Goal: Transaction & Acquisition: Purchase product/service

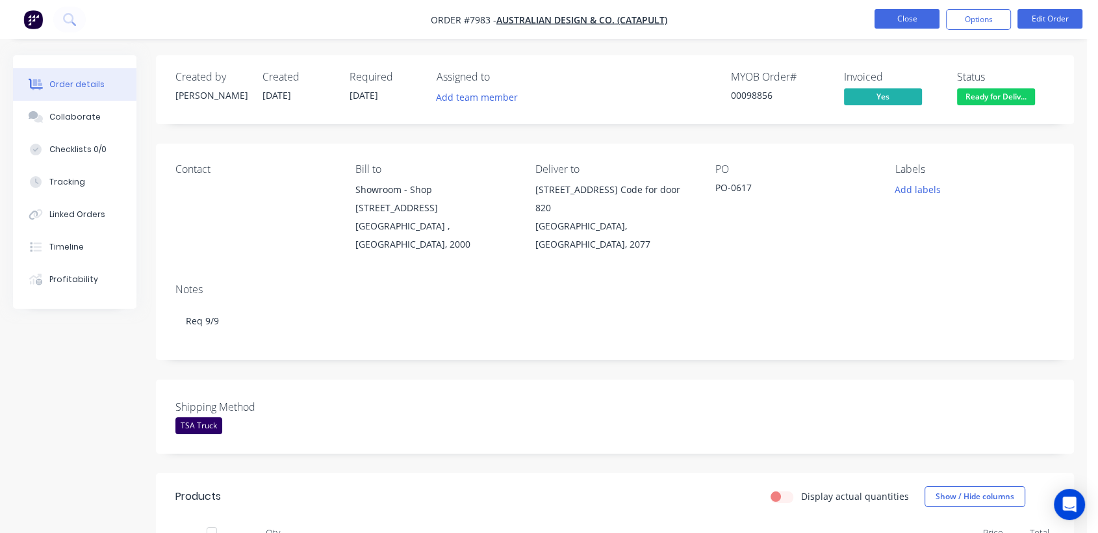
click at [912, 21] on button "Close" at bounding box center [907, 18] width 65 height 19
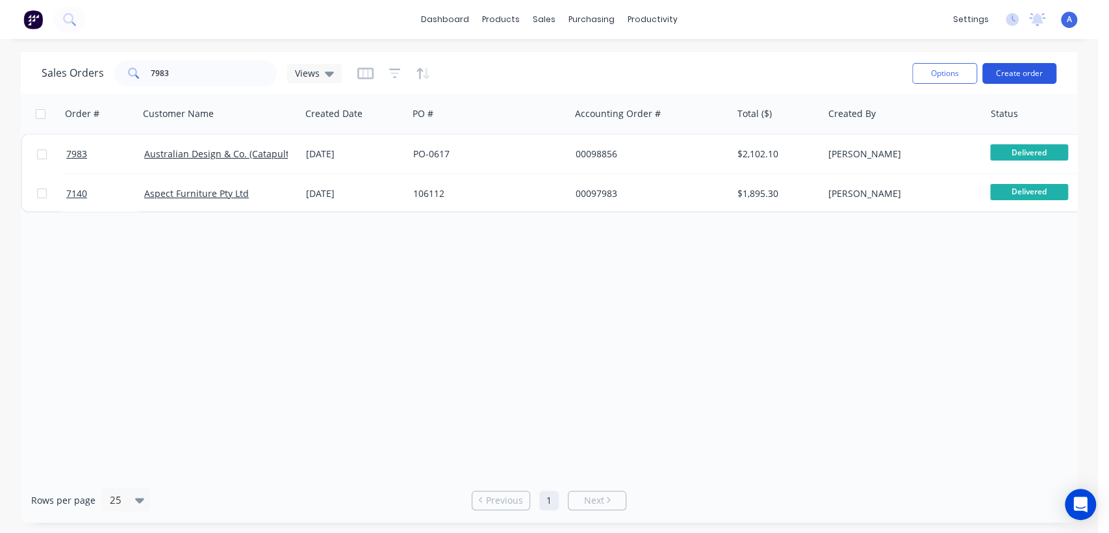
click at [1004, 75] on button "Create order" at bounding box center [1020, 73] width 74 height 21
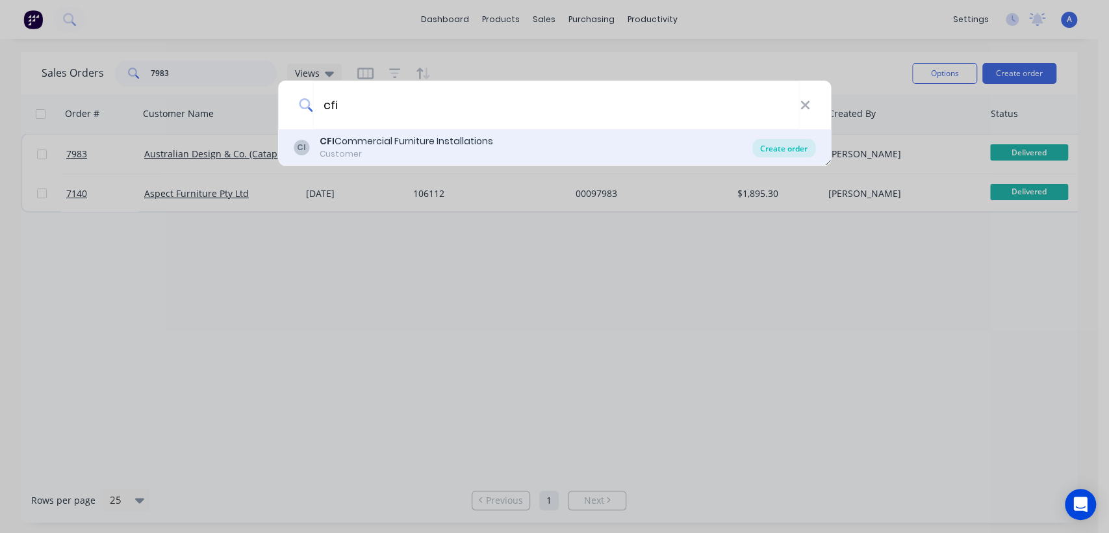
type input "cfi"
click at [772, 146] on div "Create order" at bounding box center [784, 148] width 63 height 18
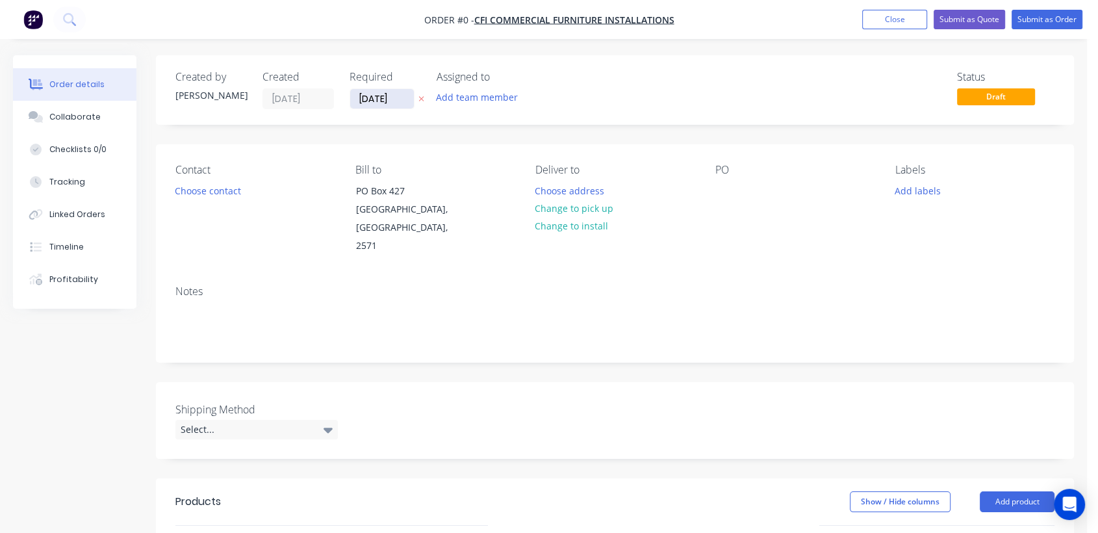
click at [402, 92] on input "[DATE]" at bounding box center [382, 98] width 64 height 19
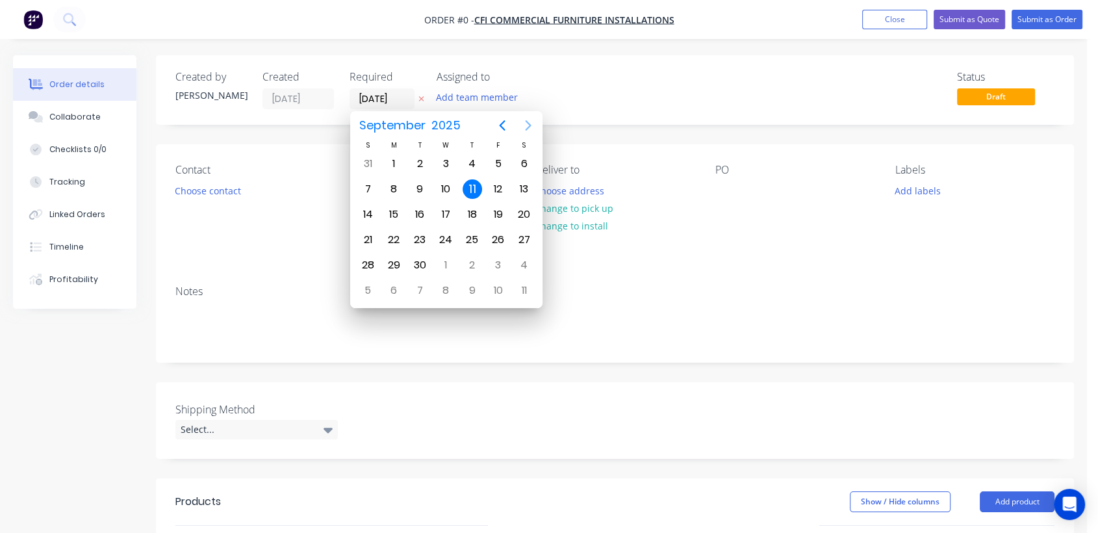
click at [530, 120] on icon "Next page" at bounding box center [529, 126] width 16 height 16
drag, startPoint x: 450, startPoint y: 259, endPoint x: 443, endPoint y: 259, distance: 7.1
click at [450, 259] on div "31" at bounding box center [445, 264] width 19 height 19
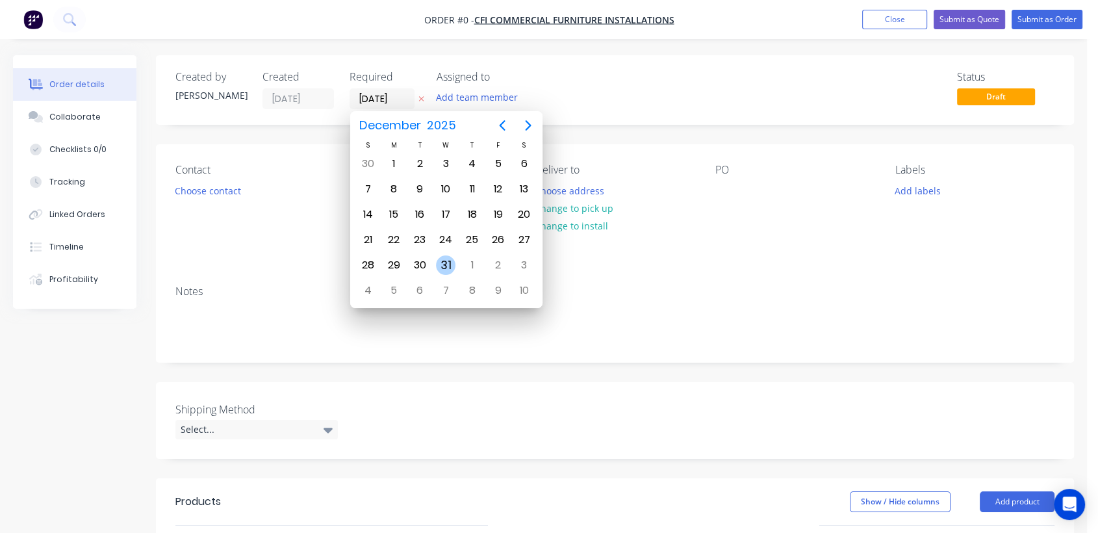
type input "[DATE]"
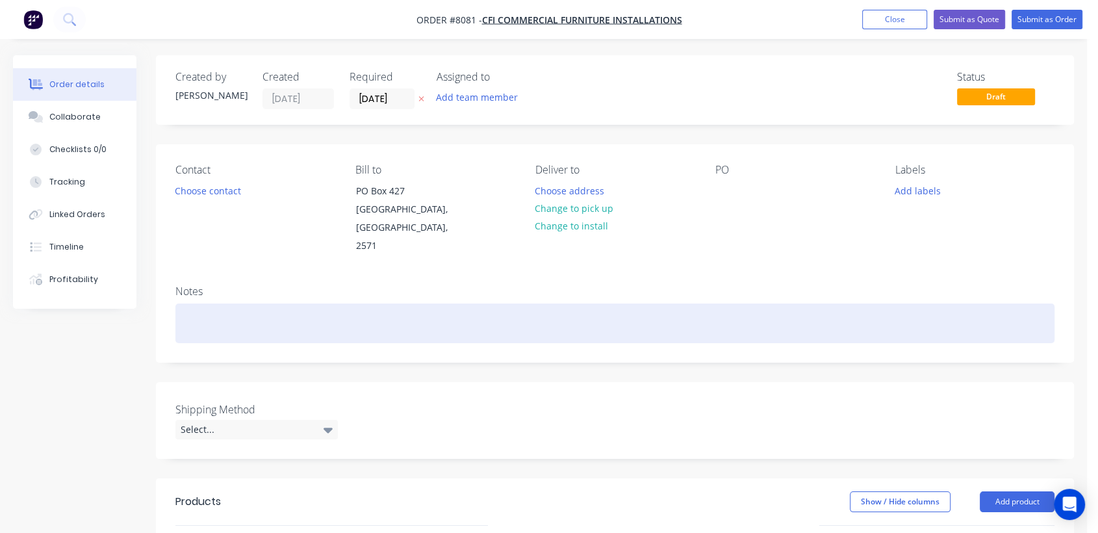
click at [222, 308] on div at bounding box center [614, 323] width 879 height 40
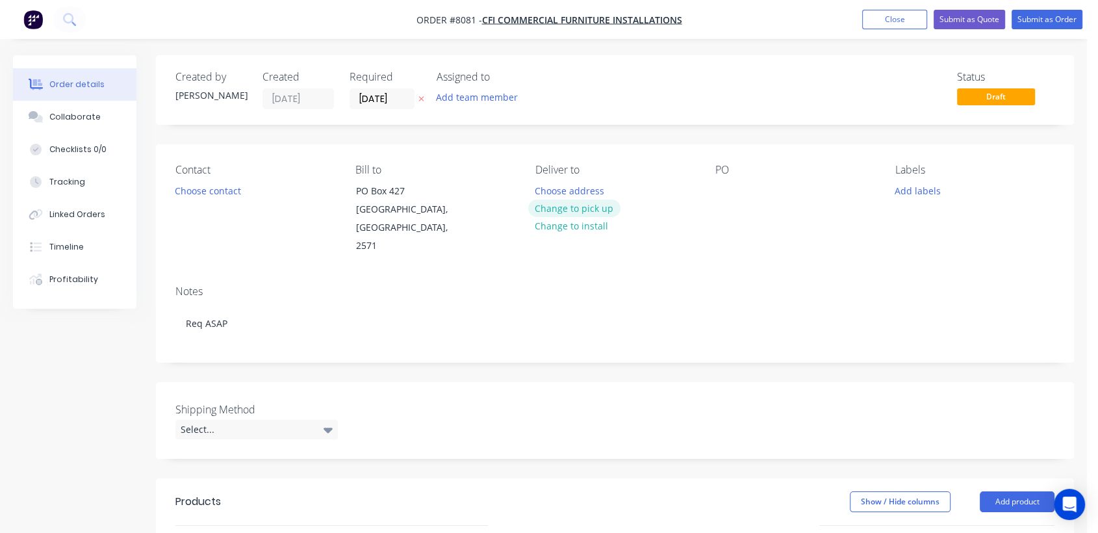
click at [602, 200] on button "Change to pick up" at bounding box center [574, 209] width 92 height 18
click at [730, 185] on div at bounding box center [725, 190] width 21 height 19
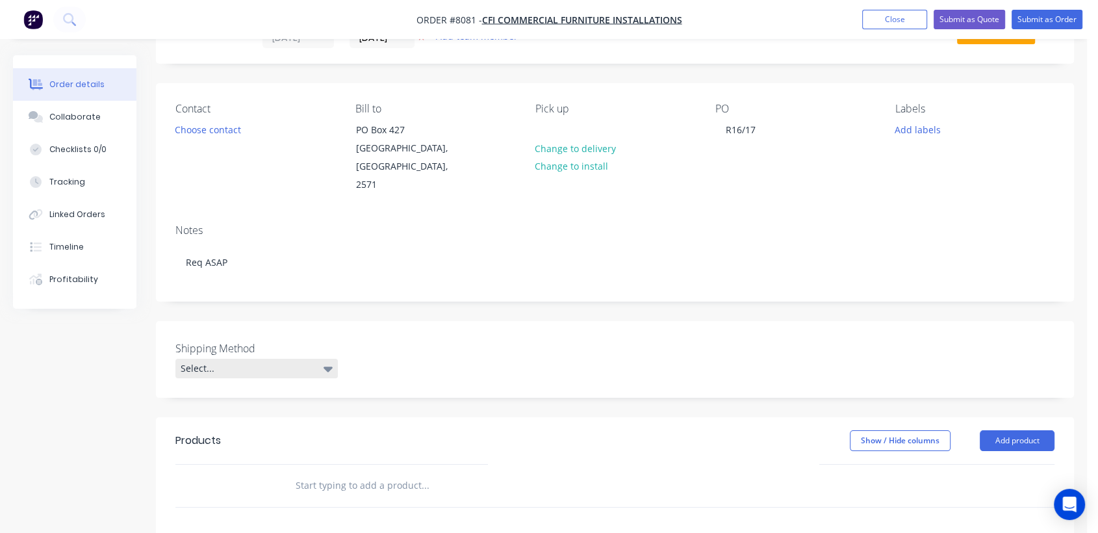
scroll to position [144, 0]
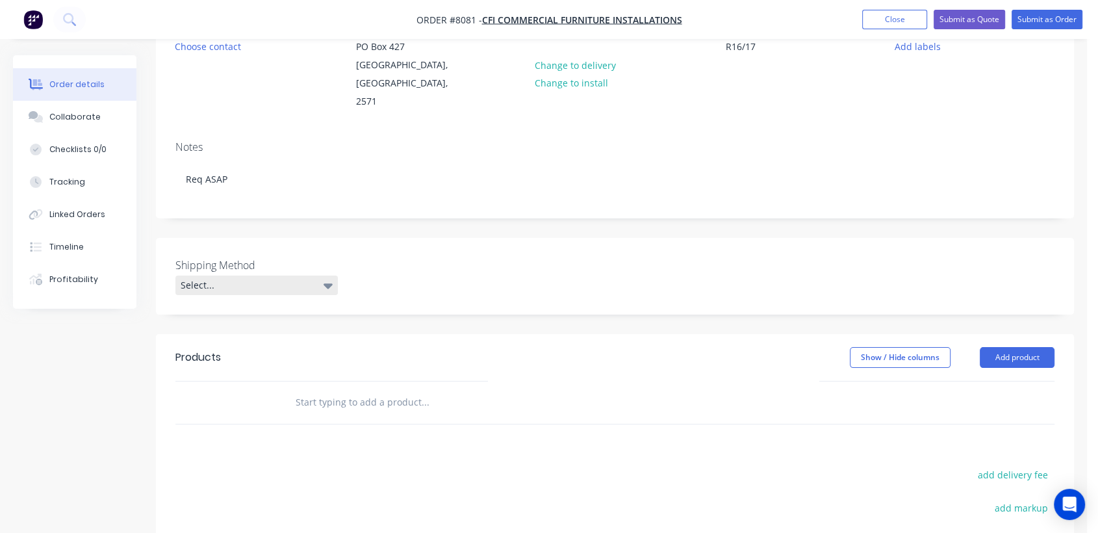
click at [229, 276] on div "Select..." at bounding box center [256, 285] width 162 height 19
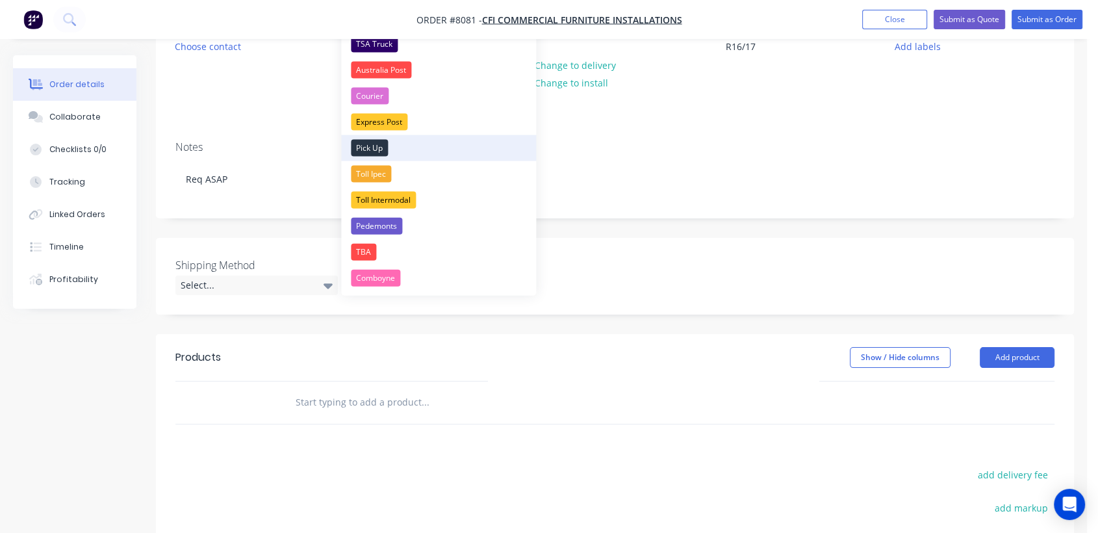
click at [369, 144] on div "Pick Up" at bounding box center [369, 148] width 37 height 17
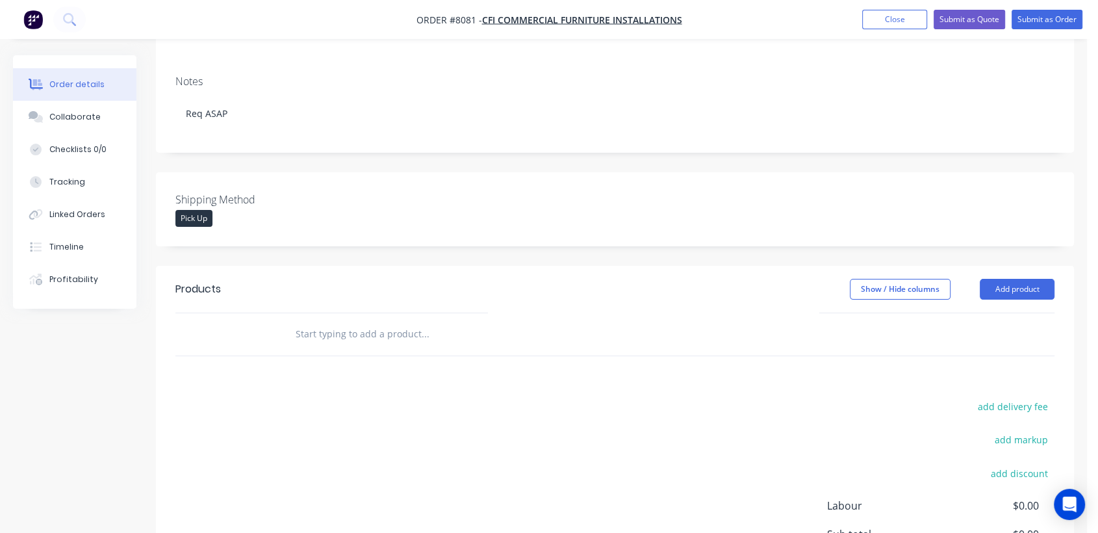
scroll to position [289, 0]
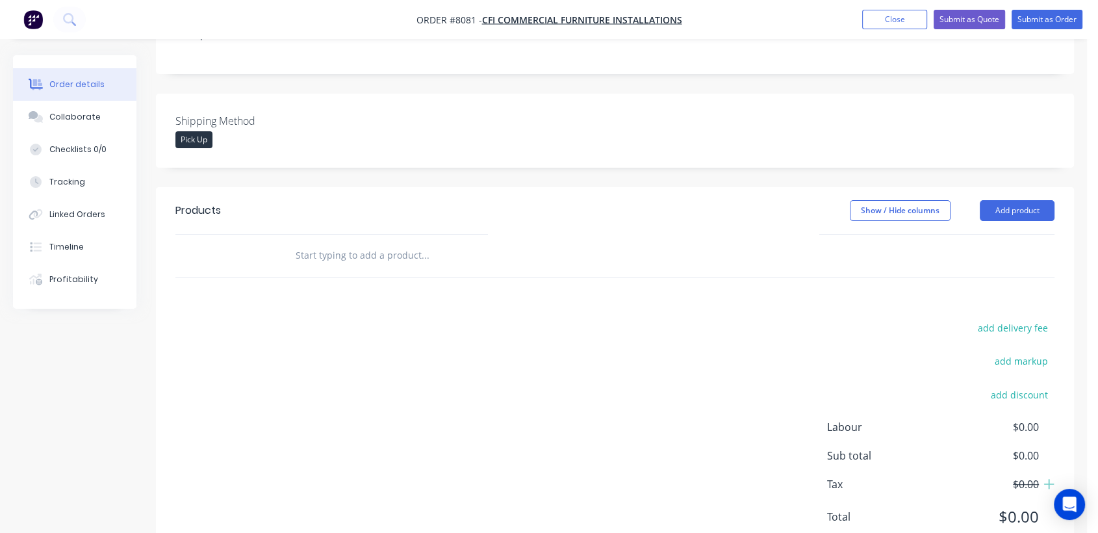
click at [382, 242] on input "text" at bounding box center [425, 255] width 260 height 26
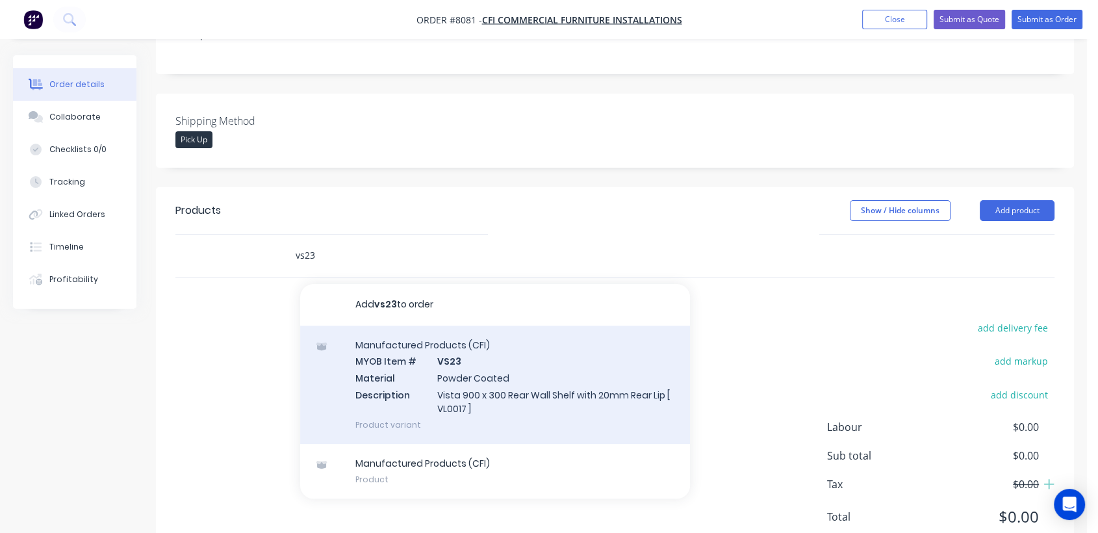
type input "vs23"
click at [474, 390] on div "Manufactured Products (CFI) MYOB Item # VS23 Material Powder Coated Description…" at bounding box center [495, 385] width 390 height 118
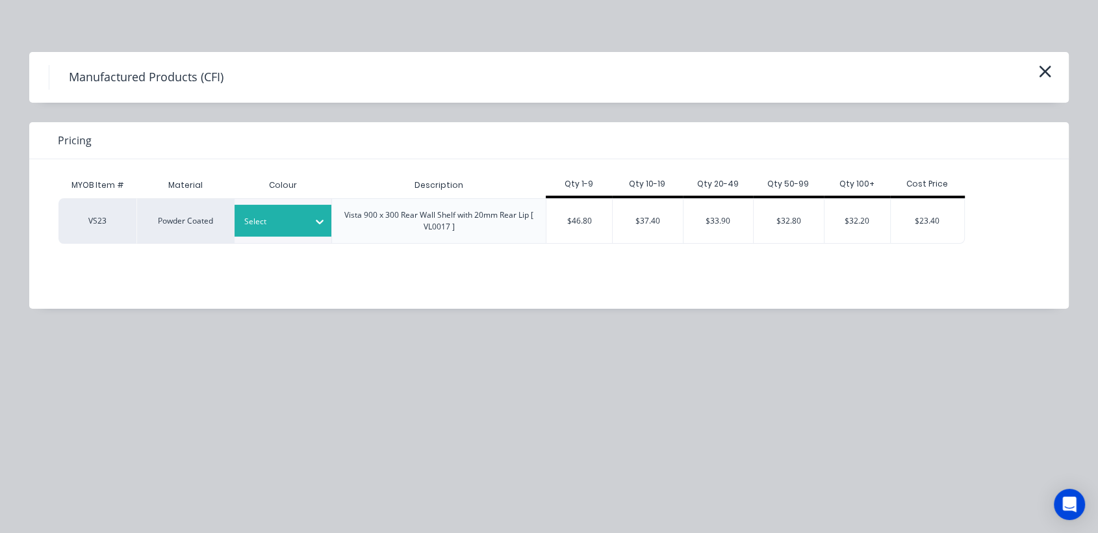
click at [299, 224] on div at bounding box center [273, 221] width 58 height 14
type input "oyst"
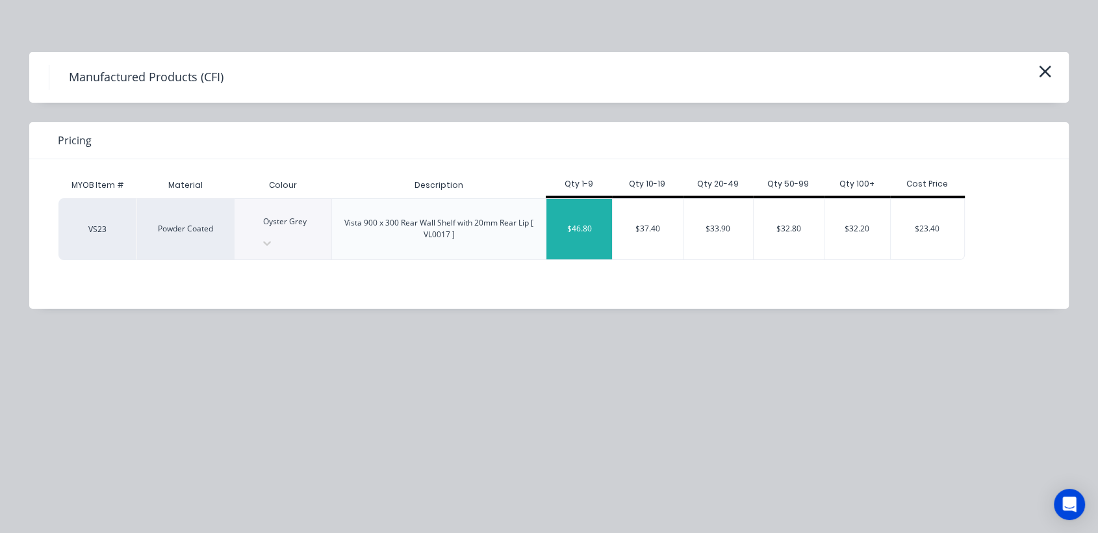
click at [589, 216] on div "$46.80" at bounding box center [580, 229] width 66 height 60
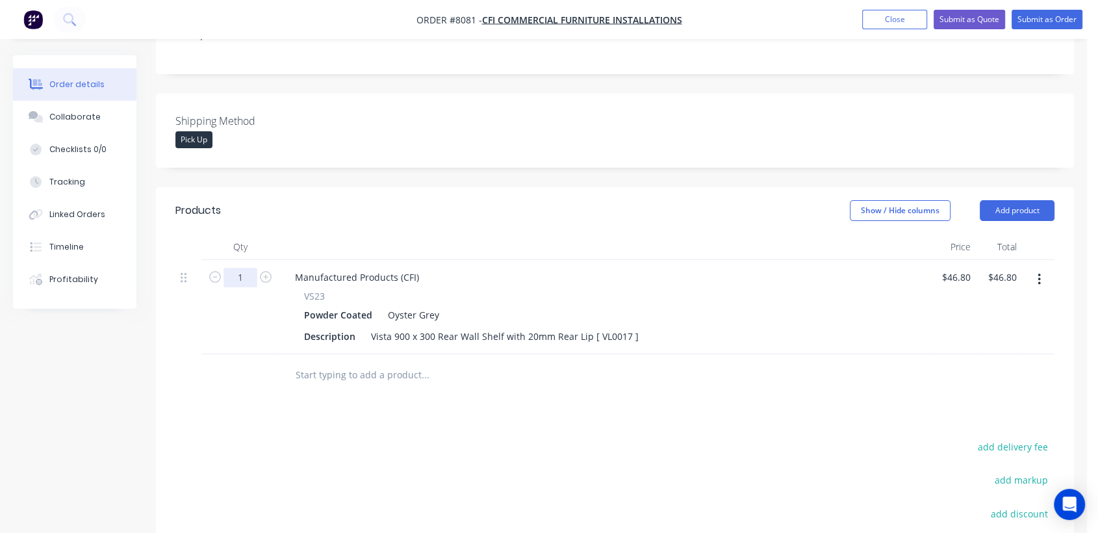
click at [247, 268] on input "1" at bounding box center [241, 277] width 34 height 19
type input "6"
type input "$280.80"
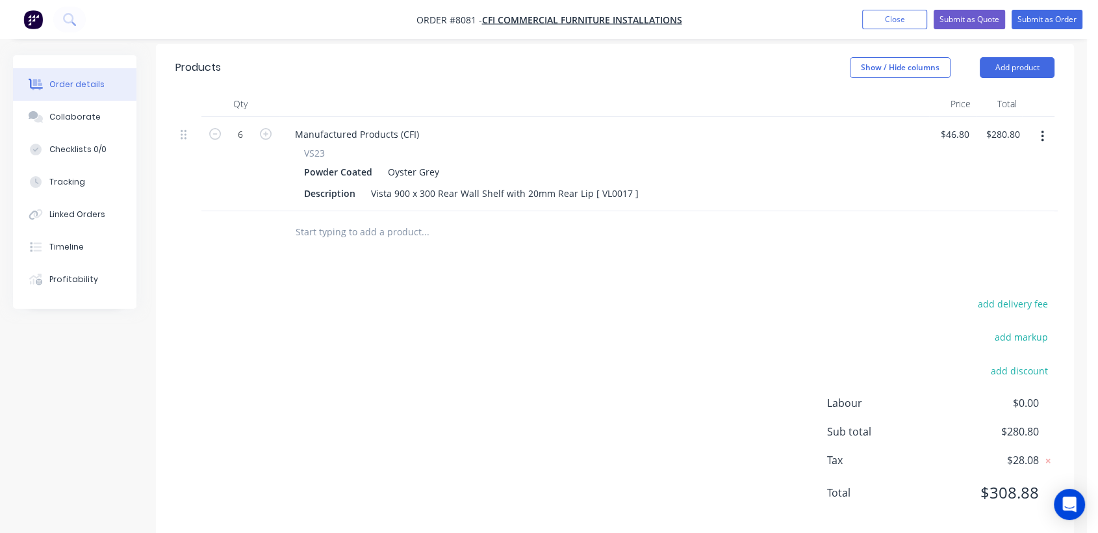
scroll to position [433, 0]
click at [322, 218] on input "text" at bounding box center [425, 231] width 260 height 26
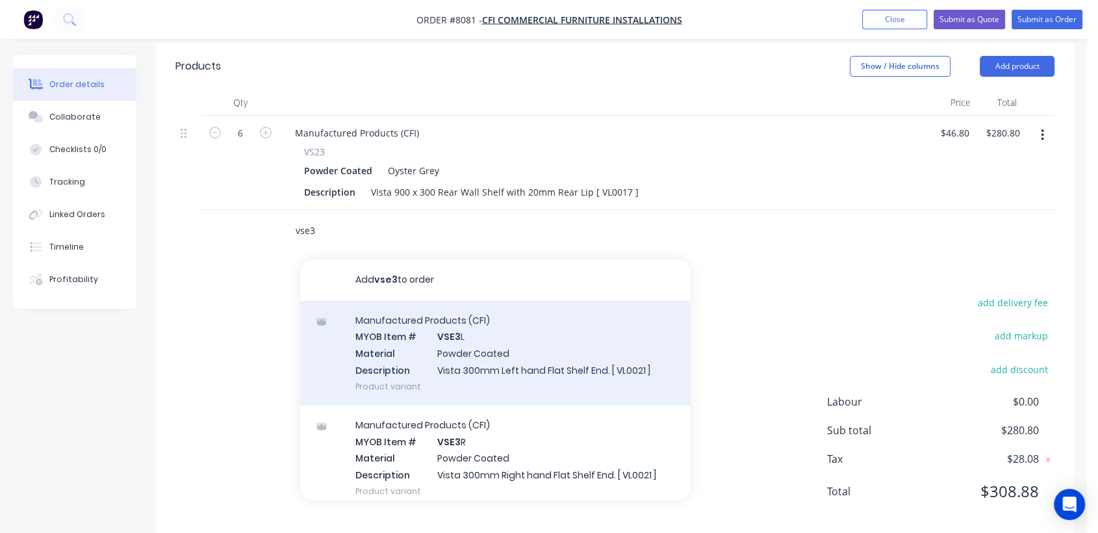
type input "vse3"
click at [443, 325] on div "Manufactured Products (CFI) MYOB Item # VSE3 L Material Powder Coated Descripti…" at bounding box center [495, 353] width 390 height 105
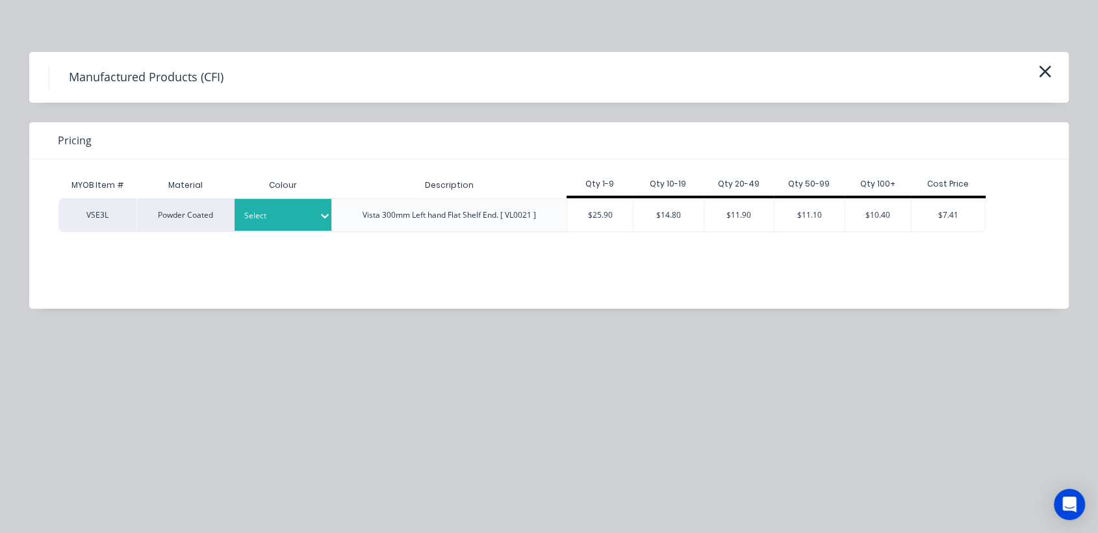
click at [325, 217] on icon at bounding box center [324, 215] width 13 height 13
type input "oys"
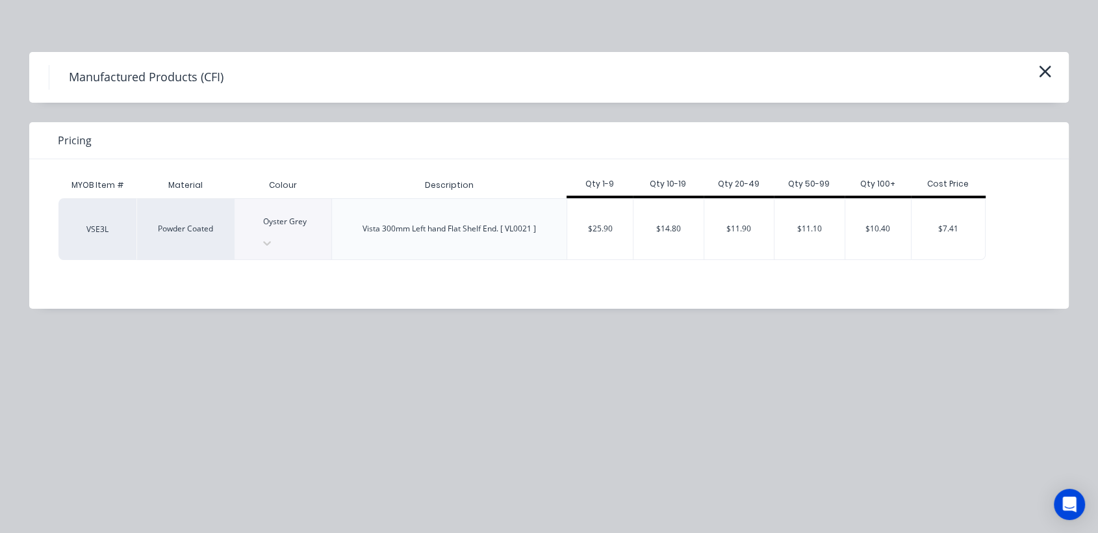
click at [598, 214] on div "$25.90" at bounding box center [600, 229] width 66 height 60
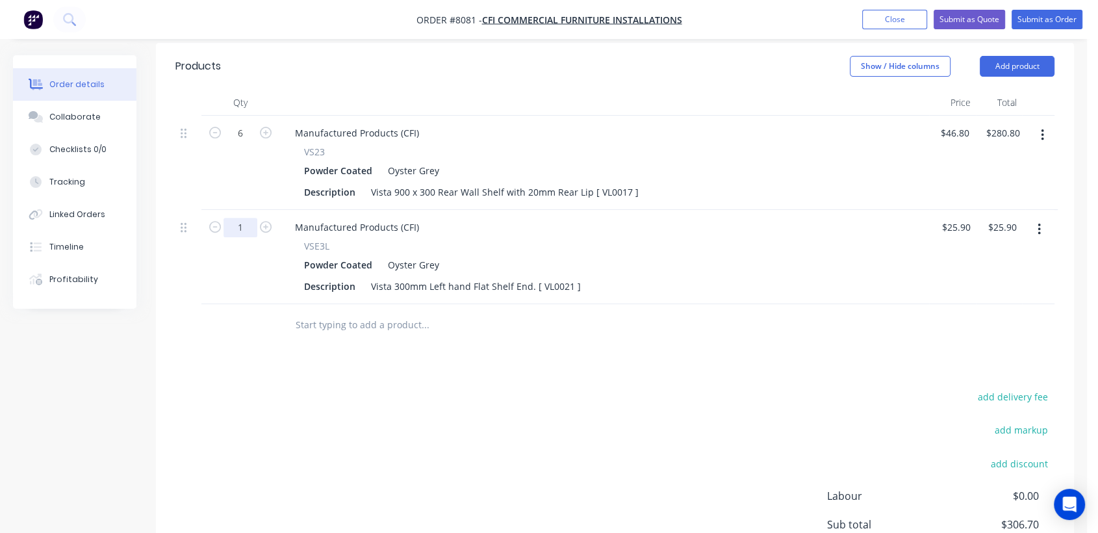
click at [248, 218] on input "1" at bounding box center [241, 227] width 34 height 19
type input "6"
type input "$155.40"
click at [343, 312] on input "text" at bounding box center [425, 325] width 260 height 26
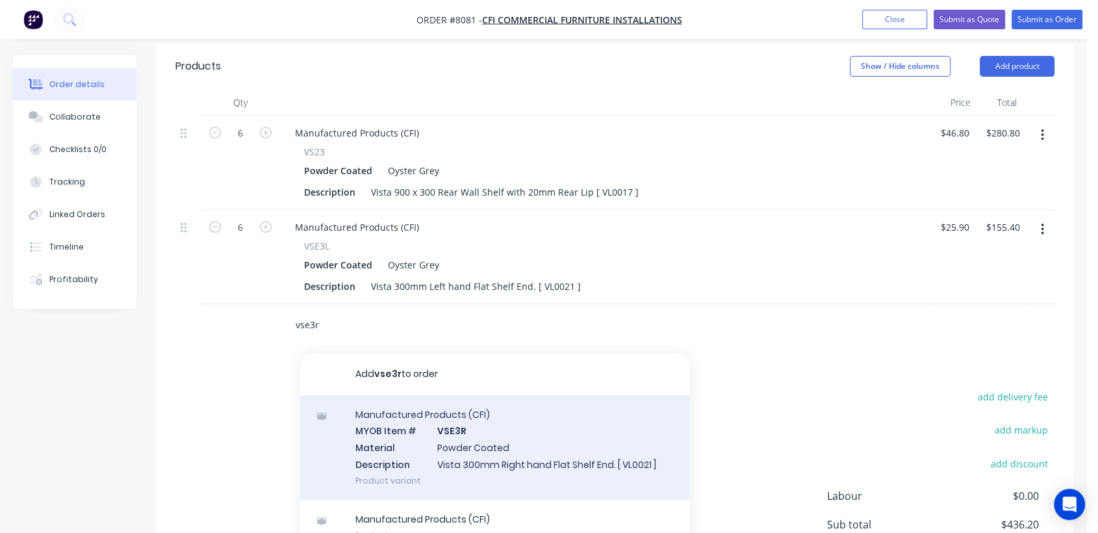
type input "vse3r"
click at [472, 444] on div "Manufactured Products (CFI) MYOB Item # VSE3R Material Powder Coated Descriptio…" at bounding box center [495, 447] width 390 height 105
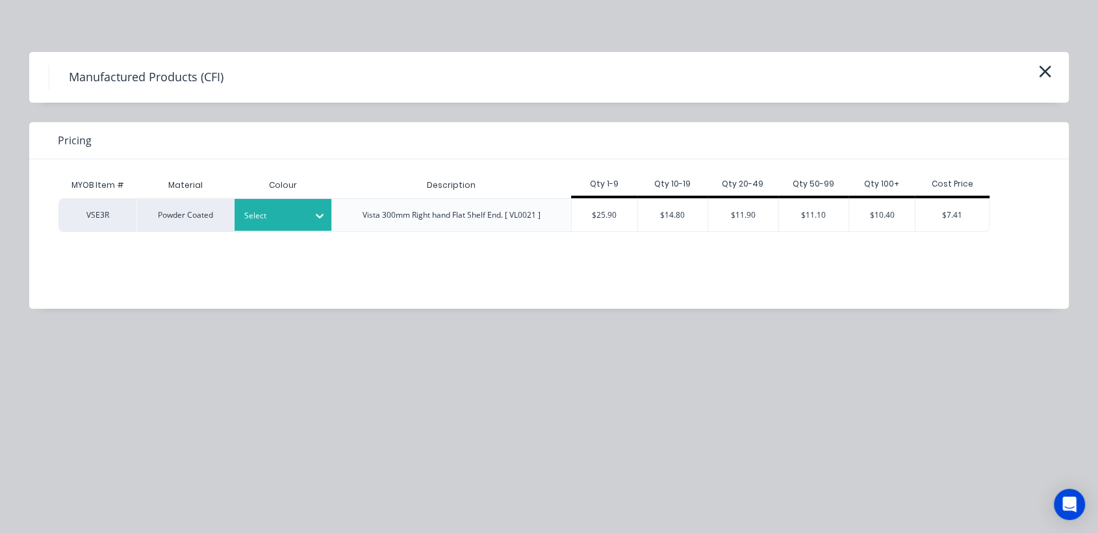
click at [300, 215] on div at bounding box center [273, 216] width 58 height 14
type input "oy"
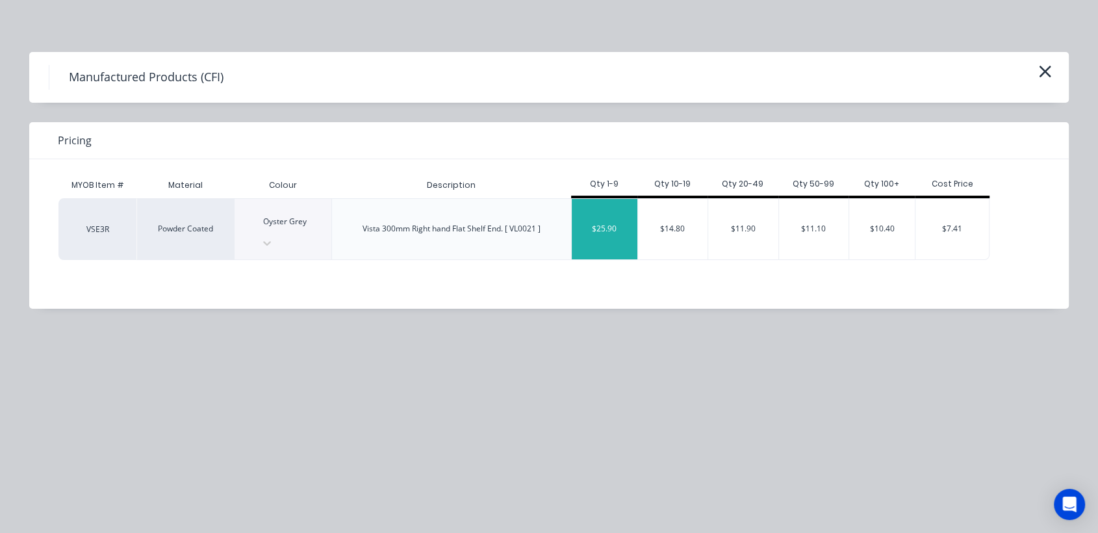
click at [591, 209] on div "$25.90" at bounding box center [605, 229] width 66 height 60
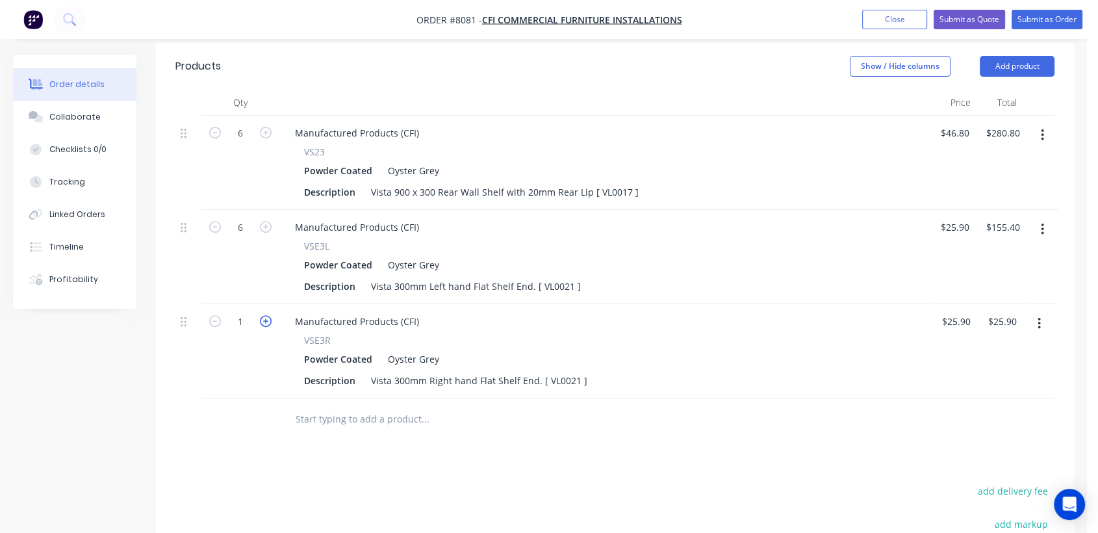
click at [262, 315] on icon "button" at bounding box center [266, 321] width 12 height 12
type input "2"
type input "$51.80"
click at [262, 315] on icon "button" at bounding box center [266, 321] width 12 height 12
type input "3"
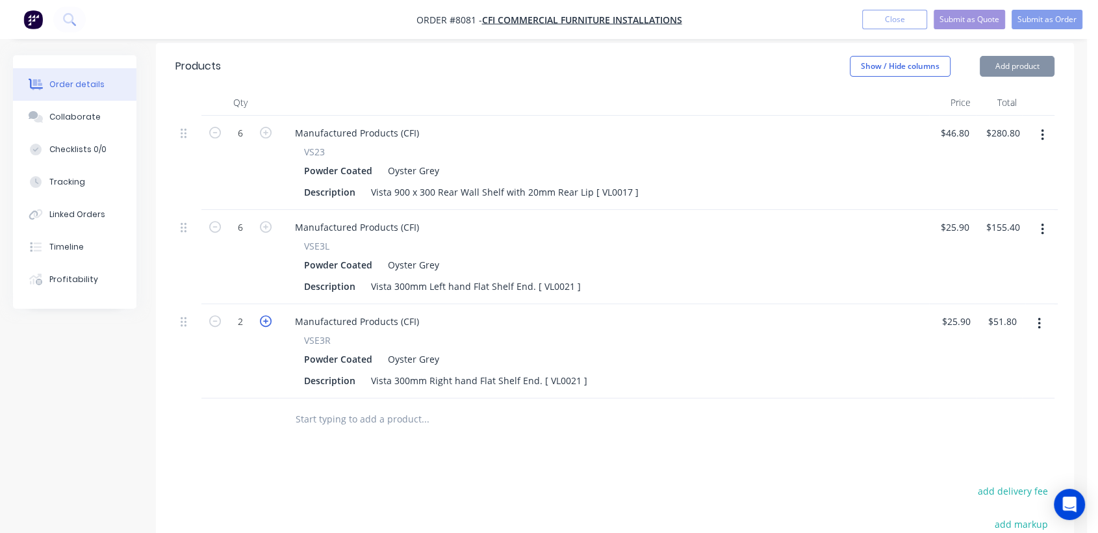
type input "$77.70"
click at [262, 315] on icon "button" at bounding box center [266, 321] width 12 height 12
type input "4"
type input "$103.60"
click at [262, 315] on icon "button" at bounding box center [266, 321] width 12 height 12
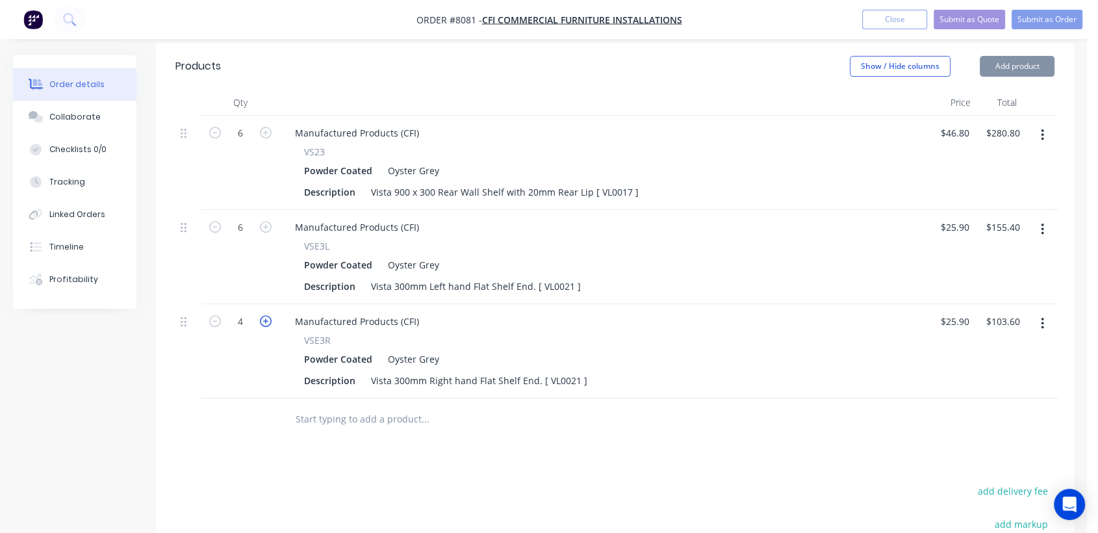
type input "5"
type input "$129.50"
click at [263, 315] on icon "button" at bounding box center [266, 321] width 12 height 12
type input "6"
type input "$155.40"
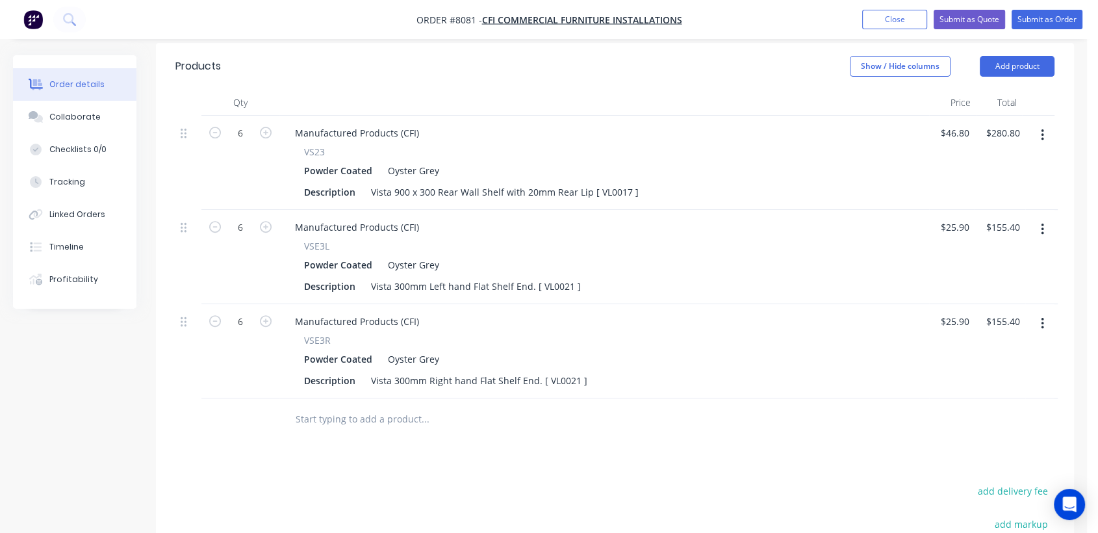
click at [380, 406] on input "text" at bounding box center [425, 419] width 260 height 26
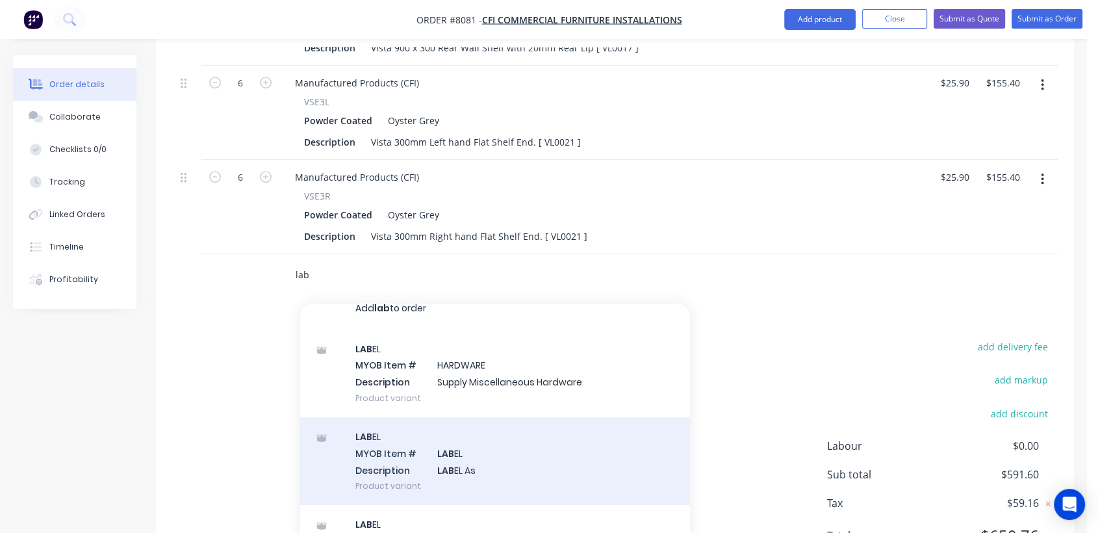
scroll to position [31, 0]
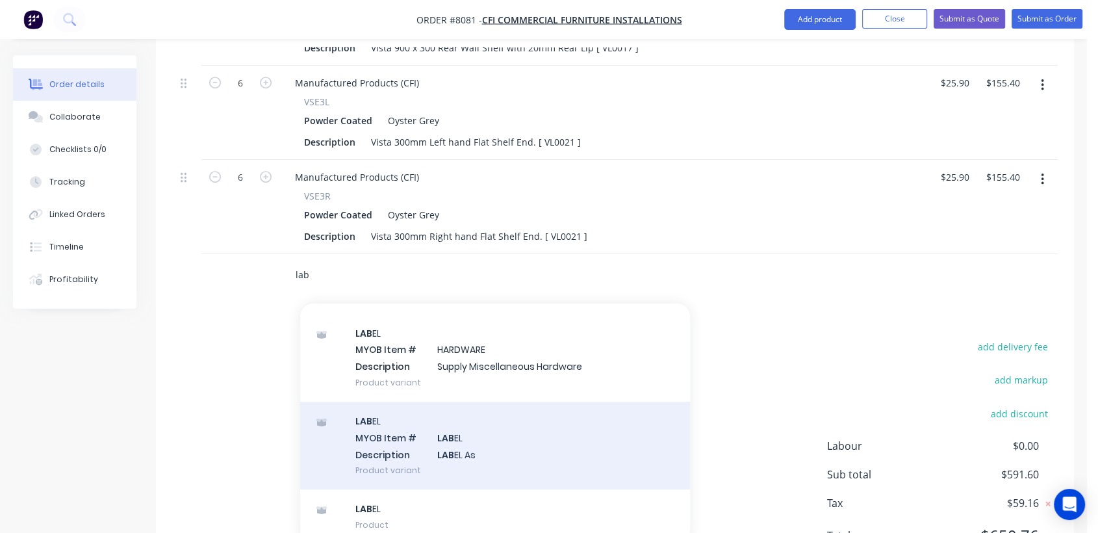
type input "lab"
click at [447, 419] on div "LAB EL MYOB Item # LAB EL Description LAB EL As Product variant" at bounding box center [495, 446] width 390 height 88
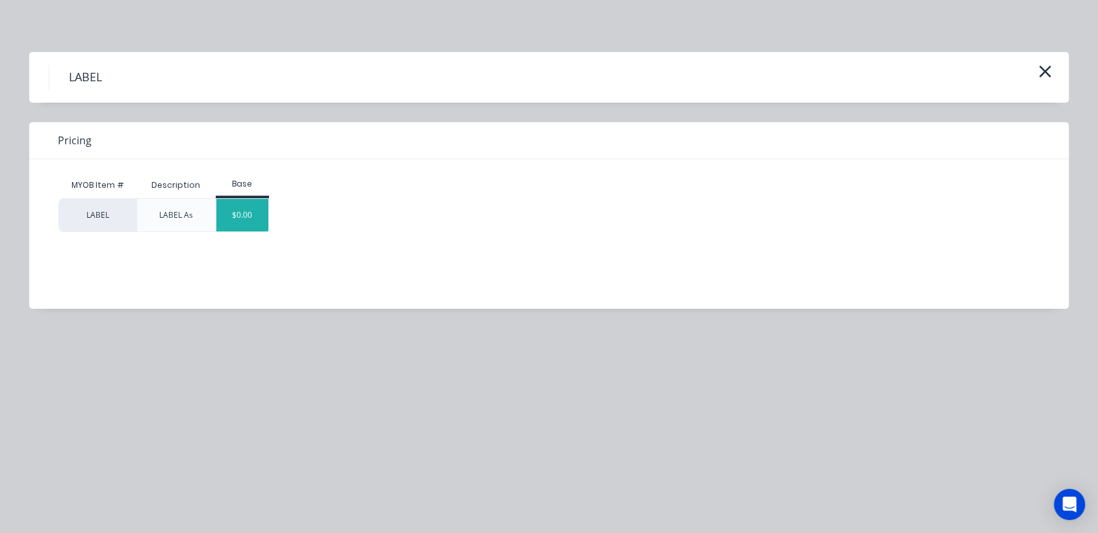
click at [233, 209] on div "$0.00" at bounding box center [242, 215] width 53 height 32
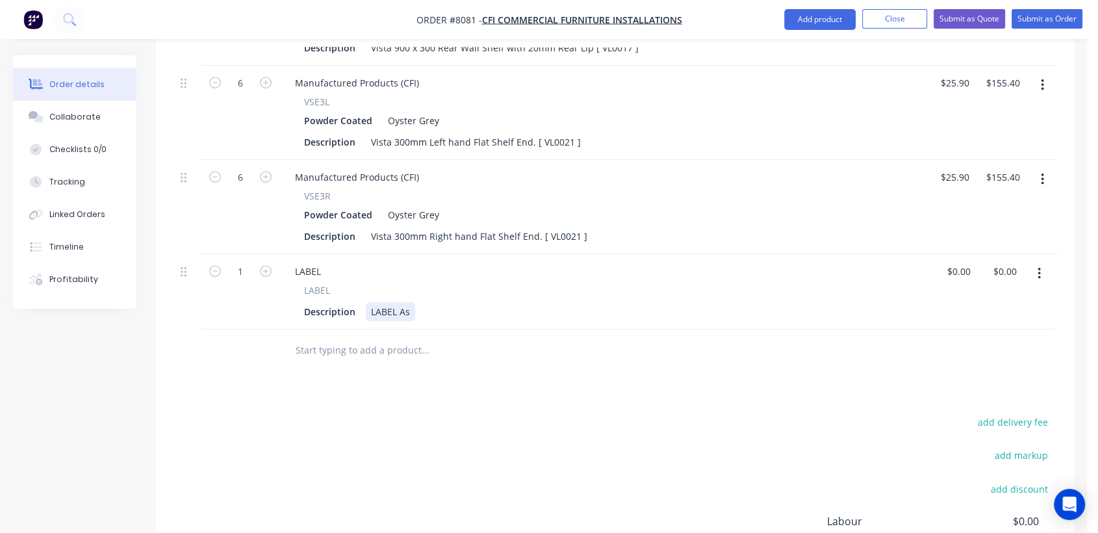
click at [411, 302] on div "LABEL As" at bounding box center [390, 311] width 49 height 19
type input "$0.00"
click at [376, 337] on input "text" at bounding box center [425, 350] width 260 height 26
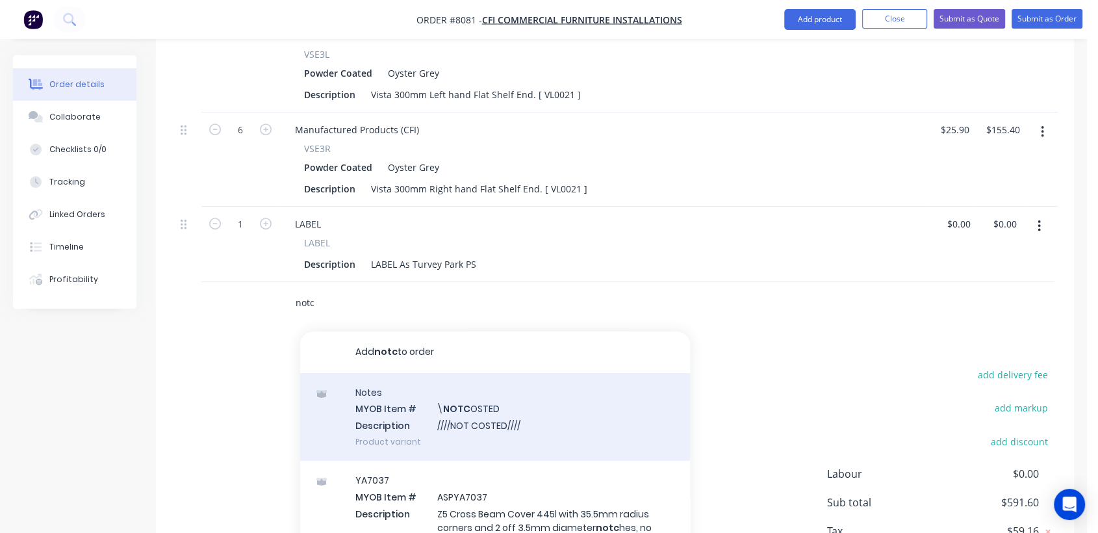
scroll to position [650, 0]
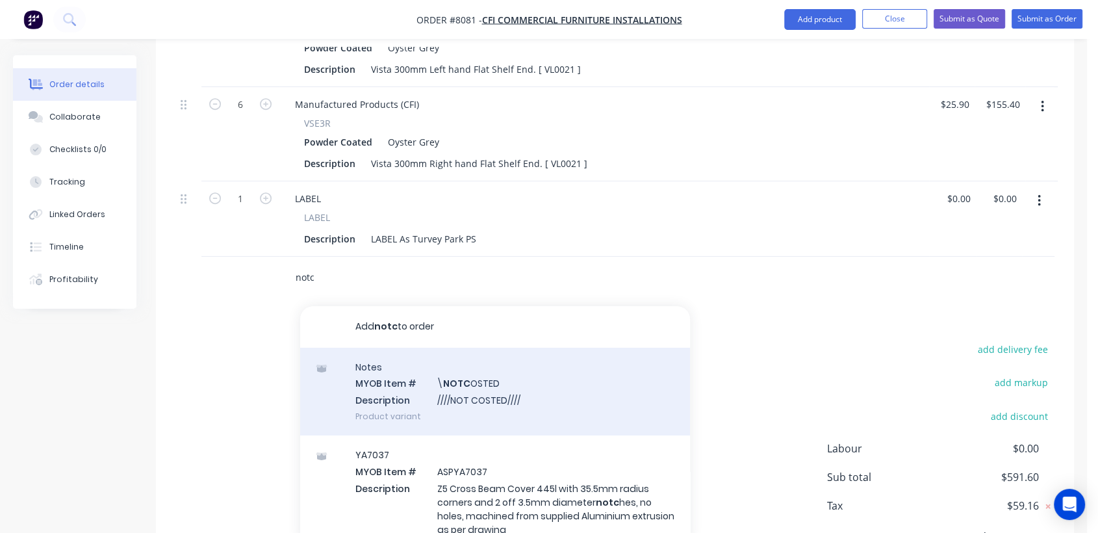
type input "notc"
click at [474, 384] on div "Notes MYOB Item # \ NOTC OSTED Description ////NOT COSTED//// Product variant" at bounding box center [495, 392] width 390 height 88
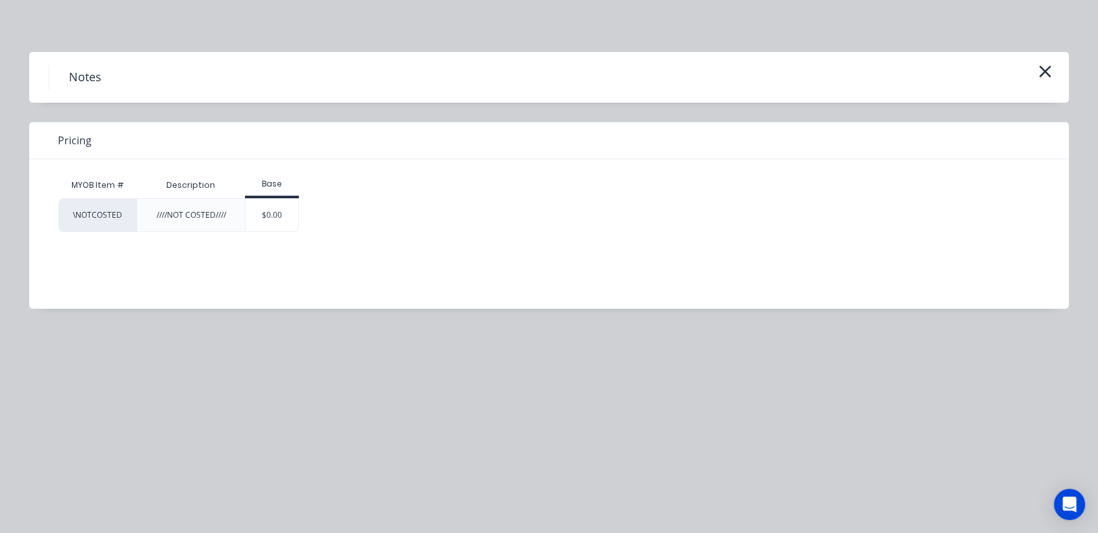
drag, startPoint x: 278, startPoint y: 221, endPoint x: 300, endPoint y: 232, distance: 24.1
click at [278, 220] on div "$0.00" at bounding box center [272, 215] width 53 height 32
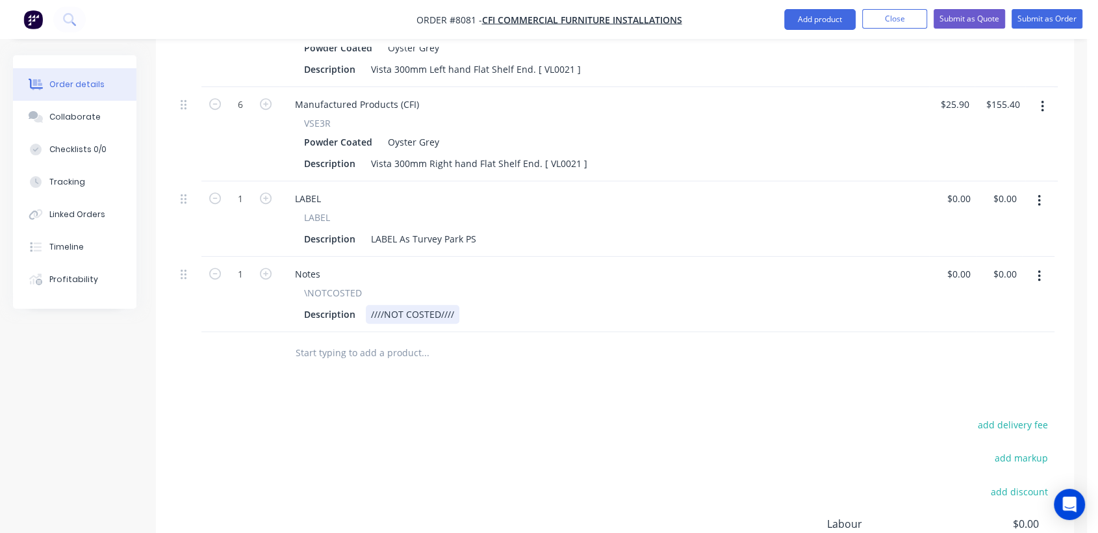
click at [456, 305] on div "////NOT COSTED////" at bounding box center [413, 314] width 94 height 19
type input "$0.00"
click at [368, 343] on input "text" at bounding box center [425, 353] width 260 height 26
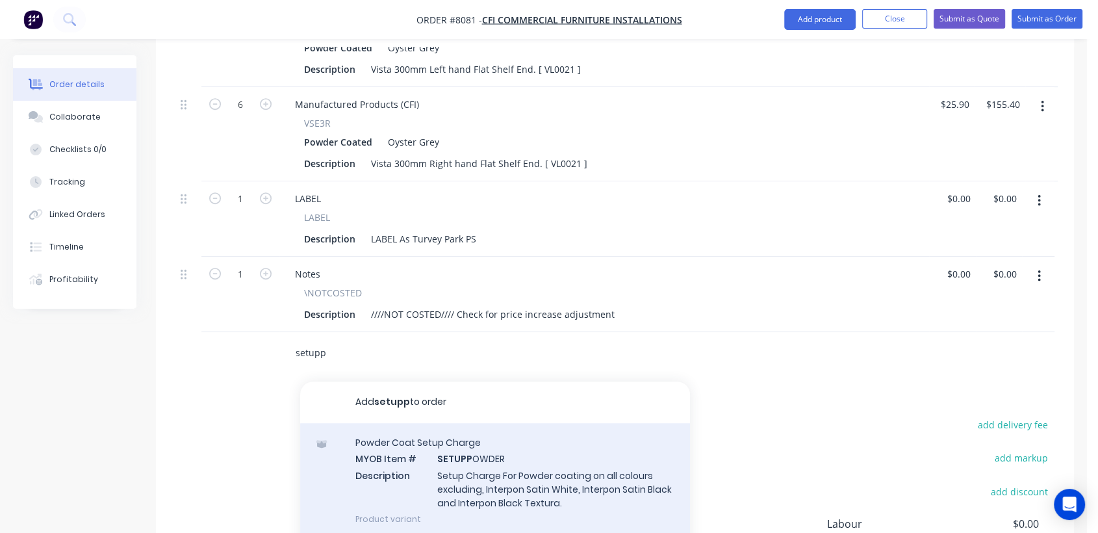
type input "setupp"
click at [440, 435] on div "Powder Coat Setup Charge MYOB Item # SETUPP OWDER Description Setup Charge For …" at bounding box center [495, 480] width 390 height 115
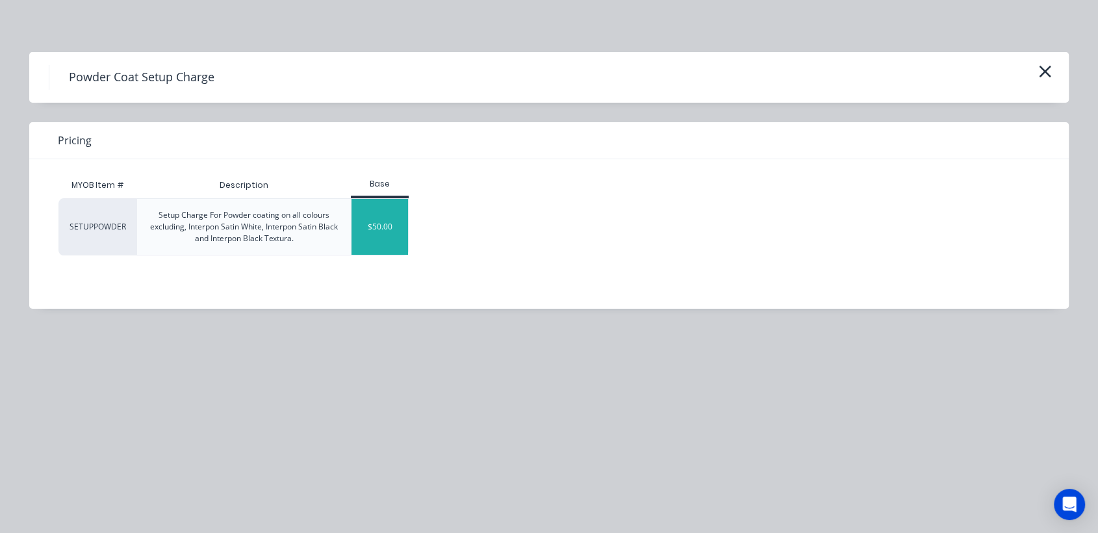
click at [393, 213] on div "$50.00" at bounding box center [380, 227] width 57 height 56
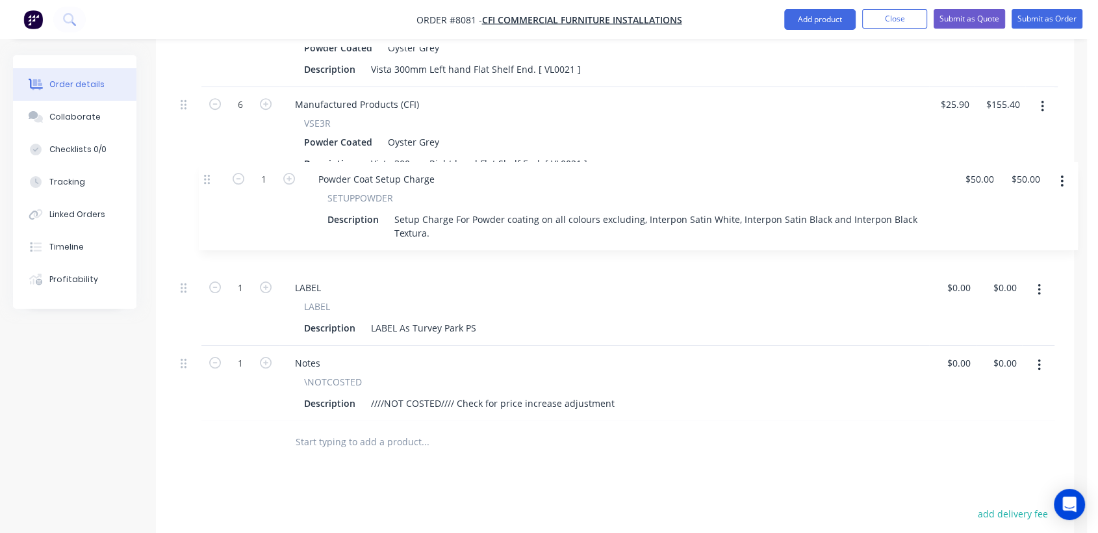
drag, startPoint x: 187, startPoint y: 333, endPoint x: 212, endPoint y: 177, distance: 157.3
click at [212, 177] on div "6 Manufactured Products (CFI) VS23 Powder Coated Oyster Grey Description Vista …" at bounding box center [614, 160] width 879 height 522
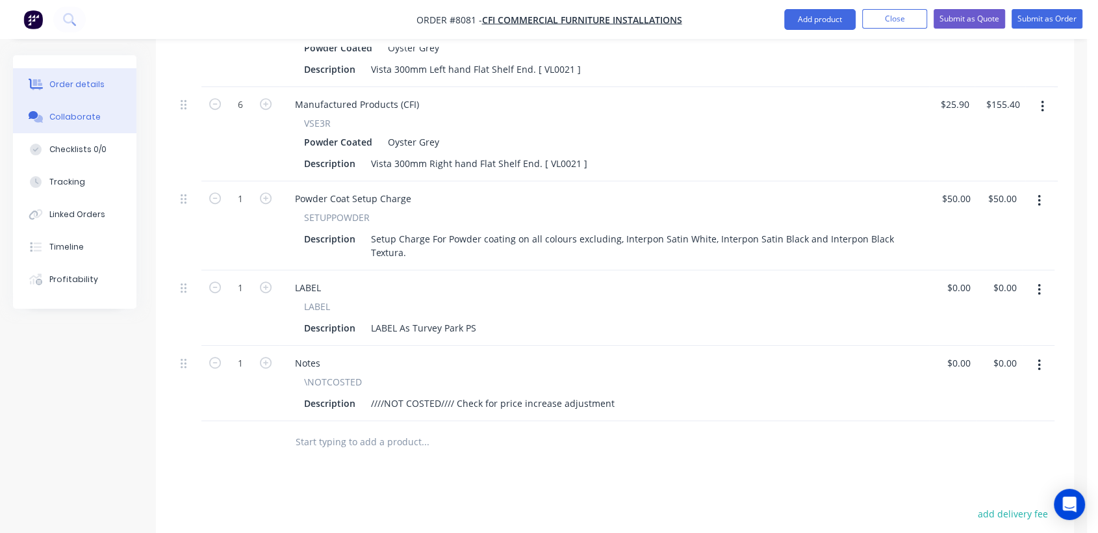
click at [97, 120] on button "Collaborate" at bounding box center [74, 117] width 123 height 32
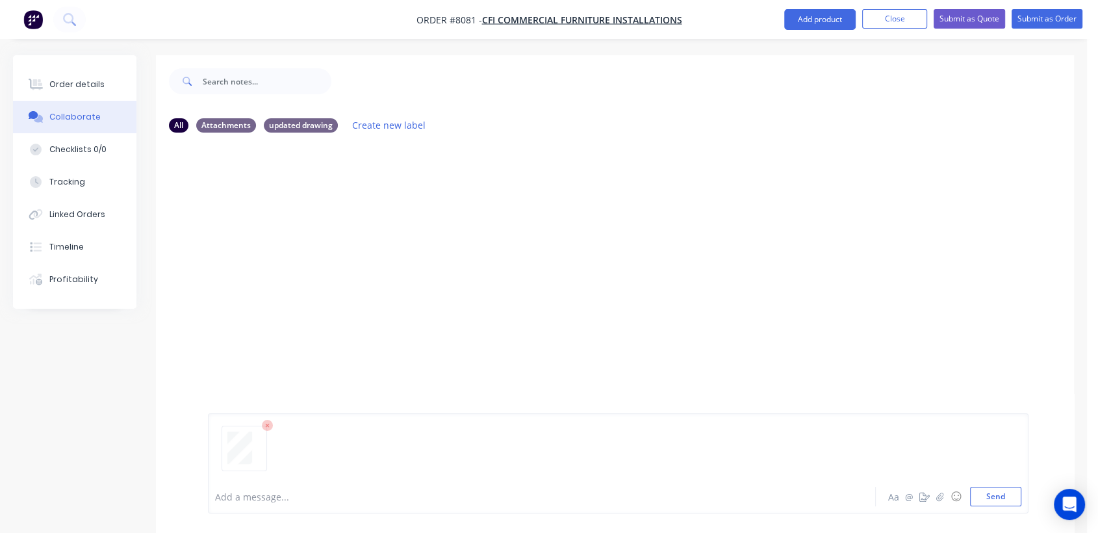
click at [1008, 485] on div at bounding box center [618, 453] width 806 height 66
click at [1004, 491] on button "Send" at bounding box center [995, 496] width 51 height 19
click at [83, 79] on div "Order details" at bounding box center [76, 85] width 55 height 12
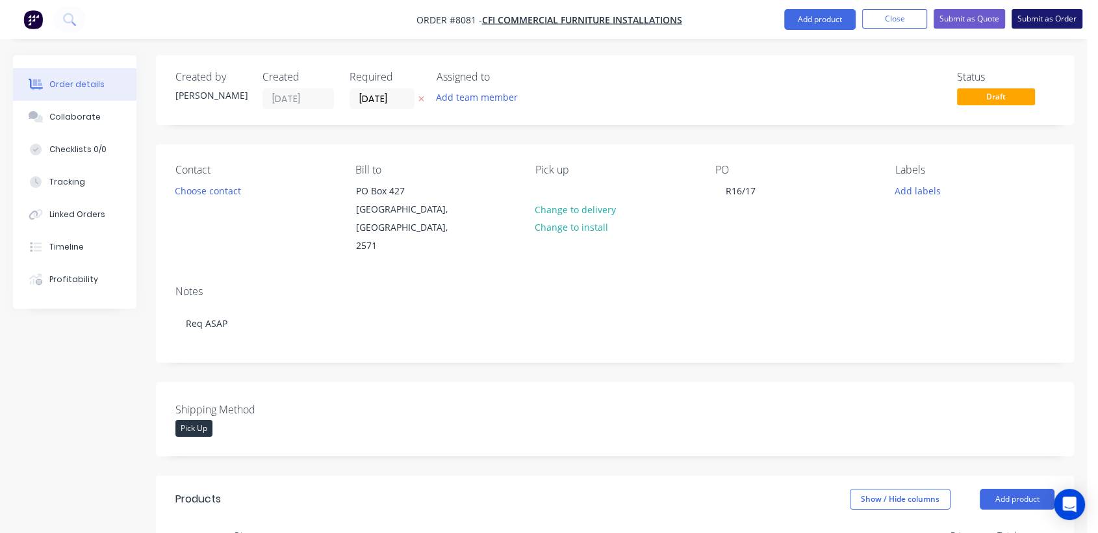
click at [1053, 21] on button "Submit as Order" at bounding box center [1047, 18] width 71 height 19
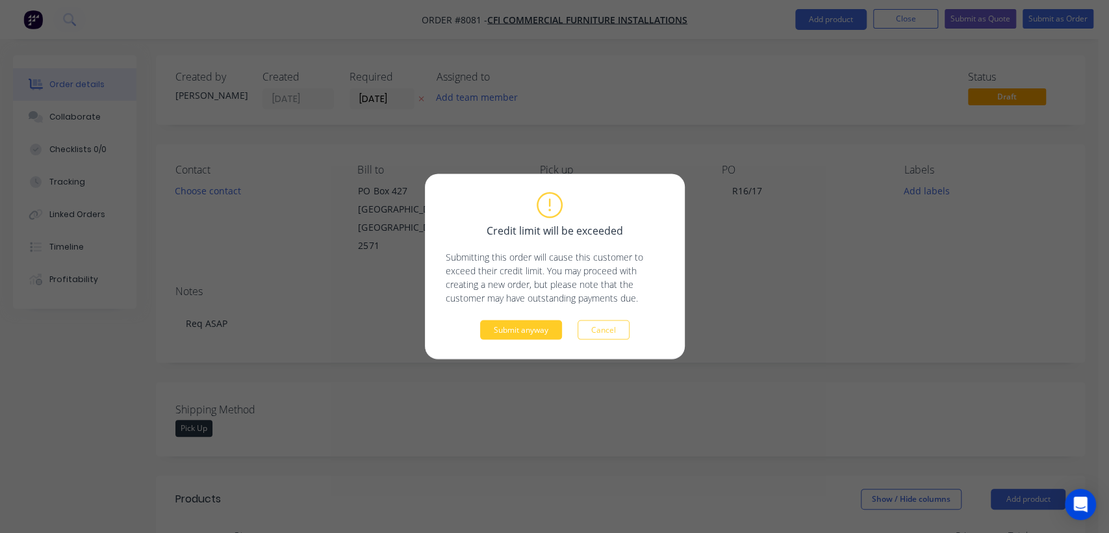
click at [509, 327] on button "Submit anyway" at bounding box center [521, 329] width 82 height 19
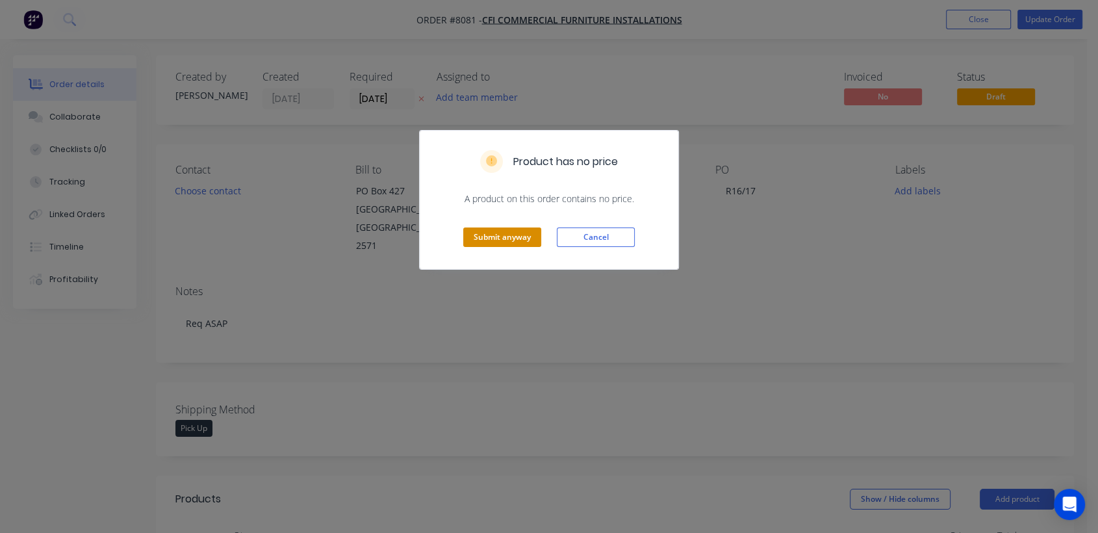
click at [483, 236] on button "Submit anyway" at bounding box center [502, 236] width 78 height 19
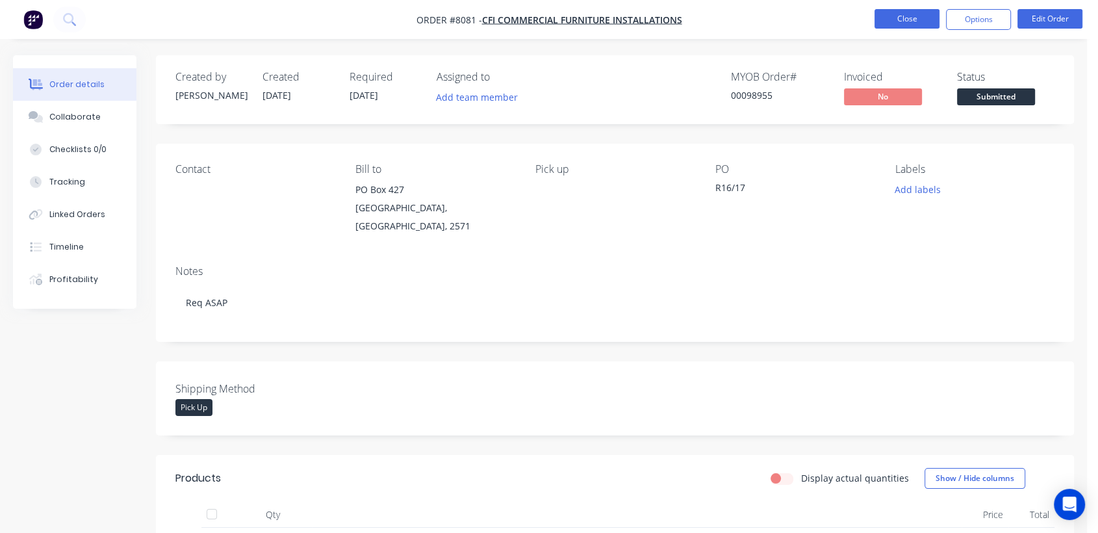
click at [894, 15] on button "Close" at bounding box center [907, 18] width 65 height 19
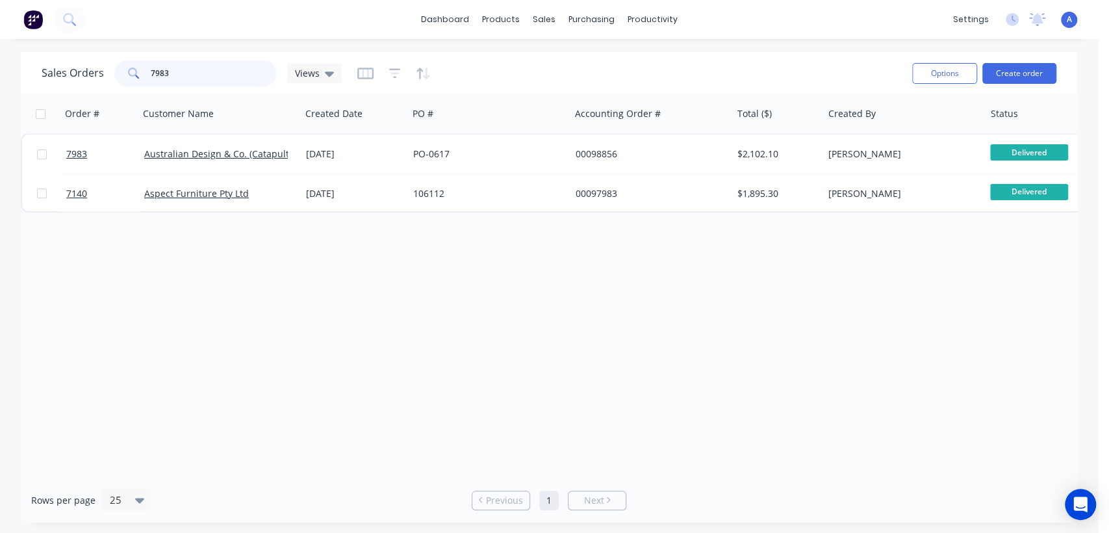
drag, startPoint x: 179, startPoint y: 67, endPoint x: 125, endPoint y: 64, distance: 54.7
click at [126, 64] on div "7983" at bounding box center [195, 73] width 162 height 26
type input "7849"
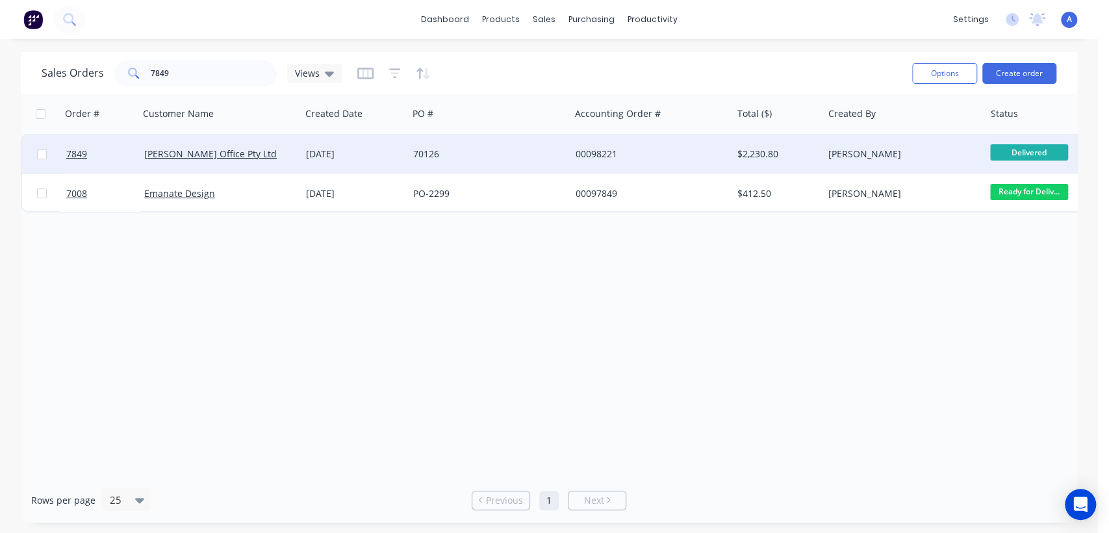
click at [417, 153] on div "70126" at bounding box center [485, 154] width 144 height 13
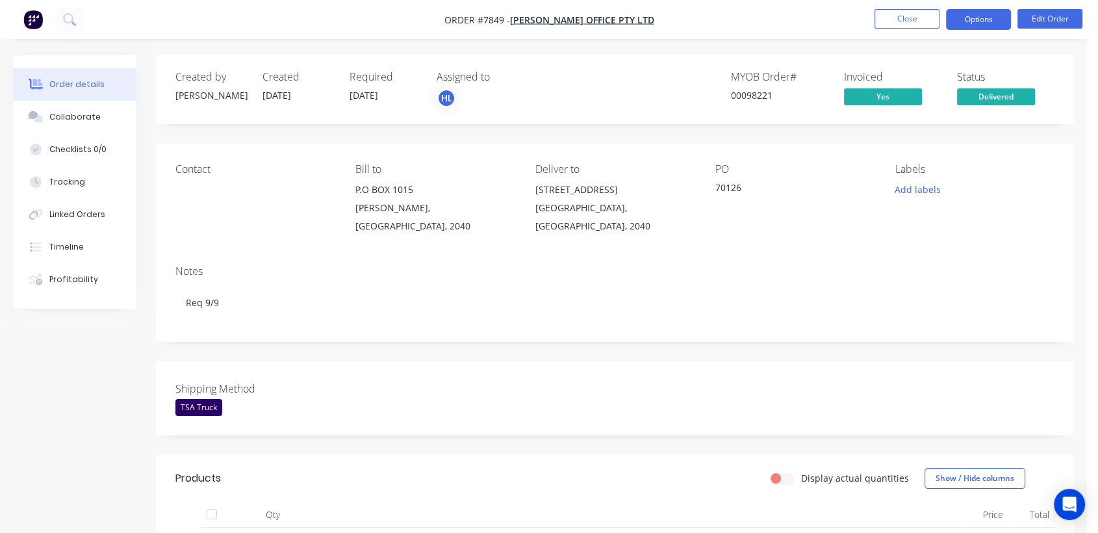
click at [989, 15] on button "Options" at bounding box center [978, 19] width 65 height 21
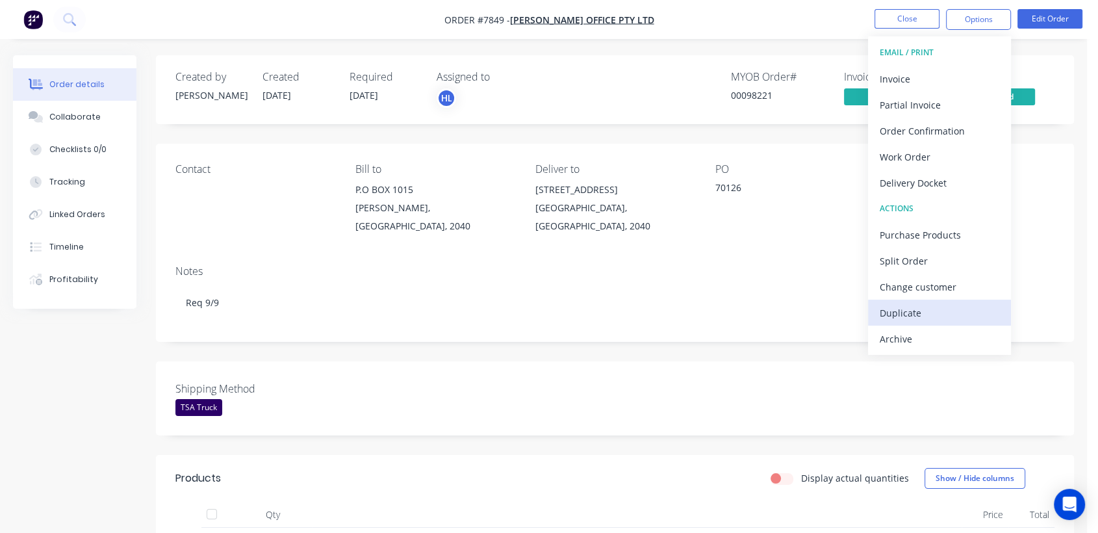
click at [909, 303] on div "Duplicate" at bounding box center [940, 312] width 120 height 19
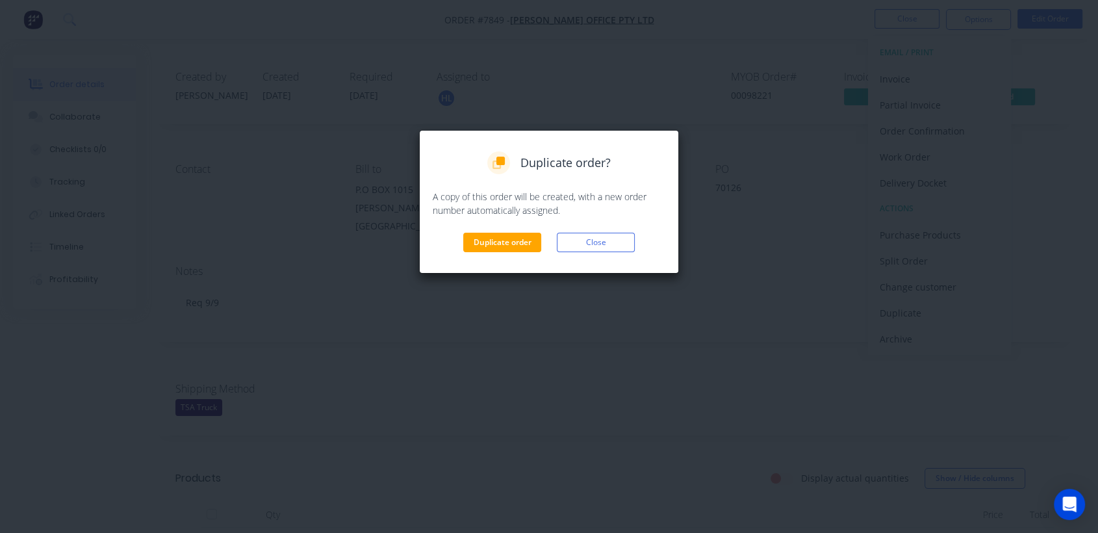
click at [494, 231] on div "Duplicate order? A copy of this order will be created, with a new order number …" at bounding box center [549, 201] width 233 height 101
click at [495, 238] on button "Duplicate order" at bounding box center [502, 242] width 78 height 19
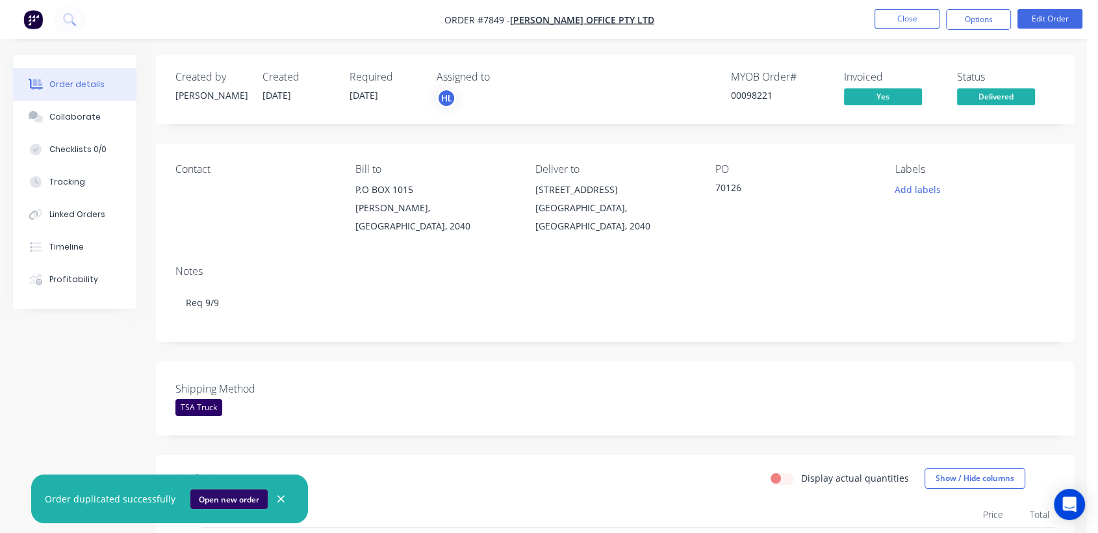
click at [225, 497] on button "Open new order" at bounding box center [228, 498] width 77 height 19
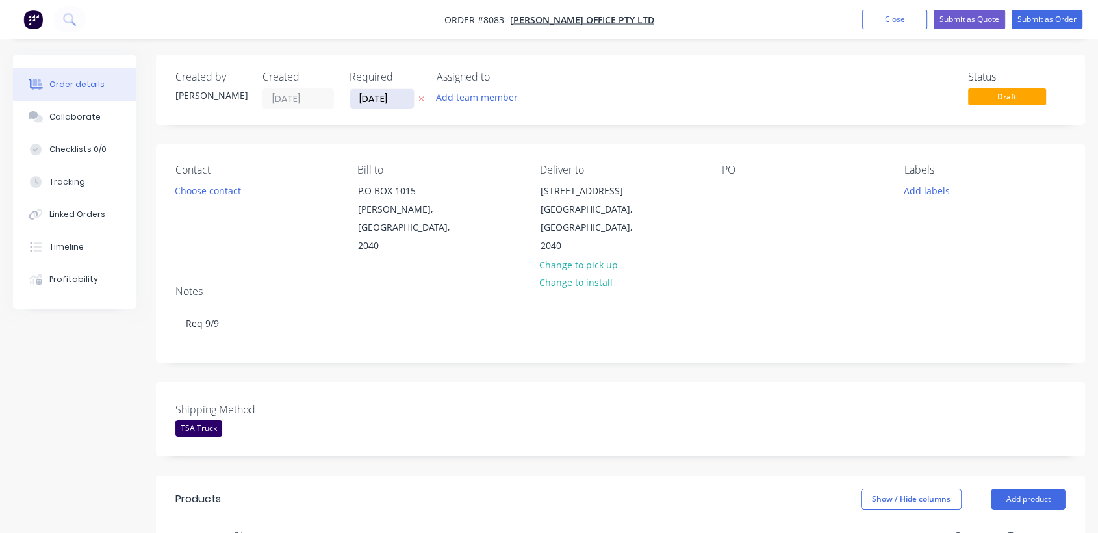
click at [394, 92] on input "[DATE]" at bounding box center [382, 98] width 64 height 19
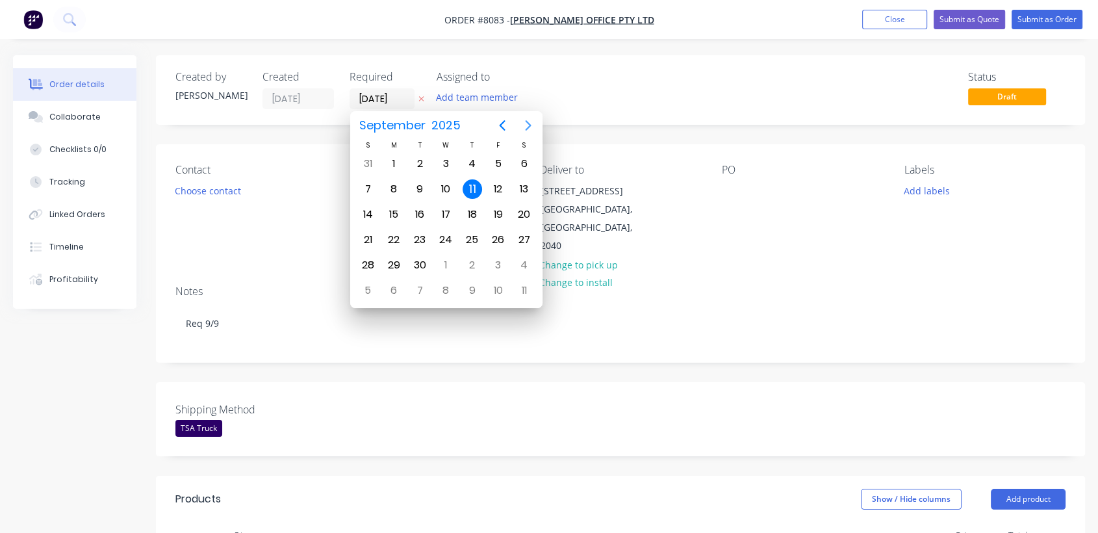
click at [526, 121] on icon "Next page" at bounding box center [528, 125] width 6 height 10
click at [446, 261] on div "31" at bounding box center [445, 264] width 19 height 19
type input "[DATE]"
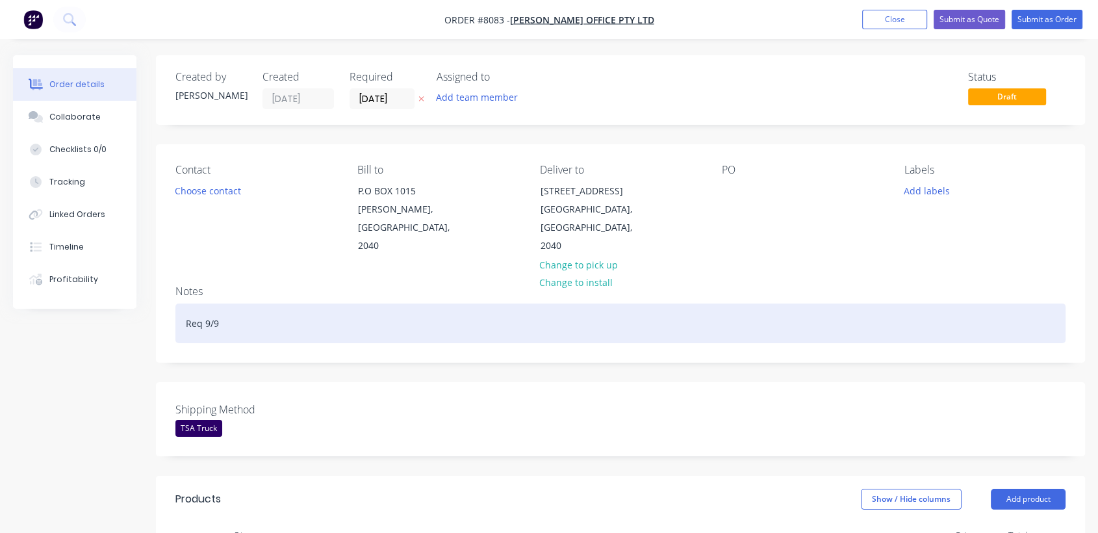
click at [209, 303] on div "Req 9/9" at bounding box center [620, 323] width 890 height 40
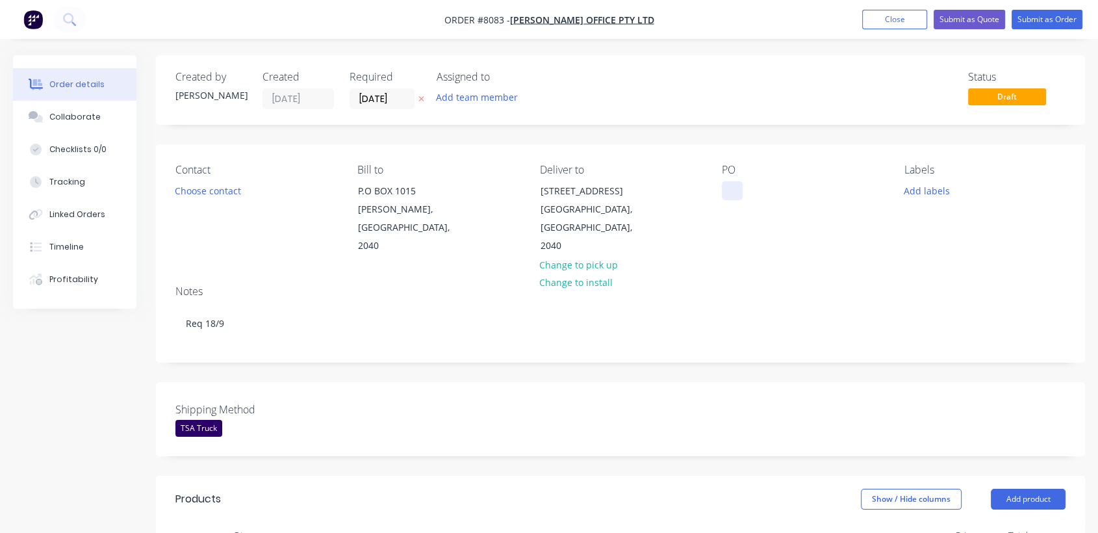
click at [738, 188] on div at bounding box center [732, 190] width 21 height 19
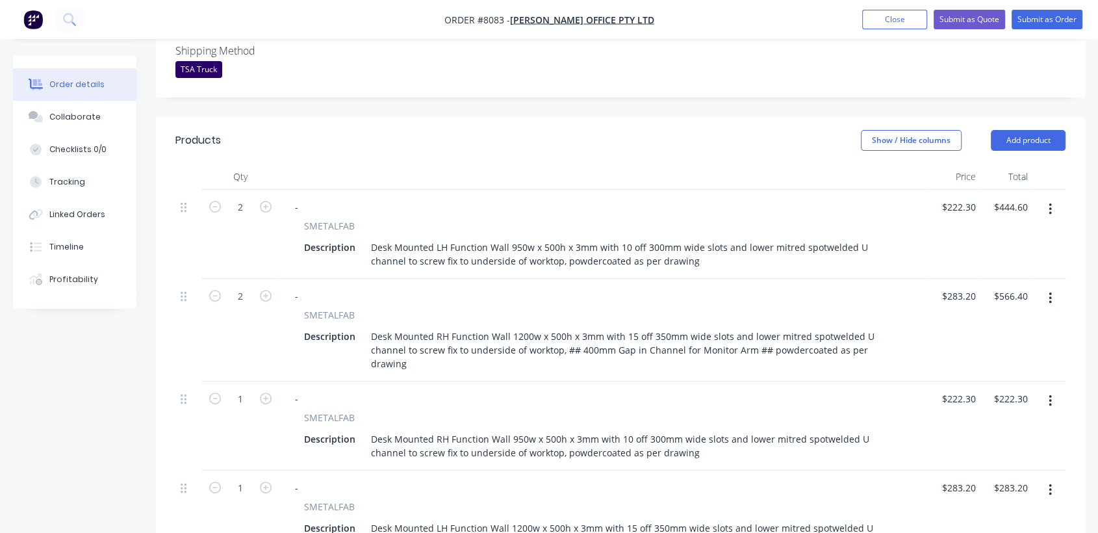
scroll to position [361, 0]
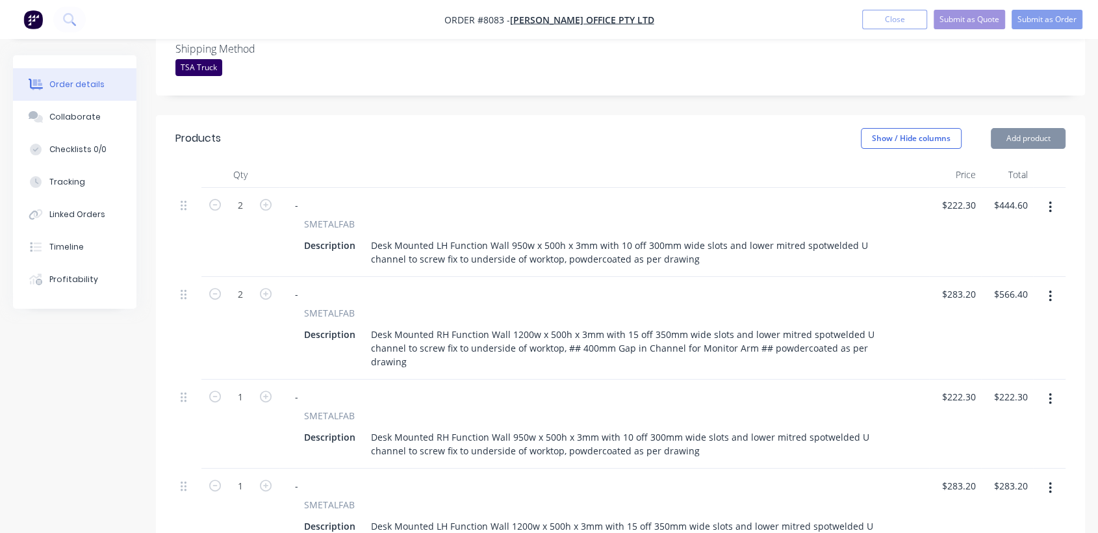
click at [1049, 200] on icon "button" at bounding box center [1050, 207] width 3 height 14
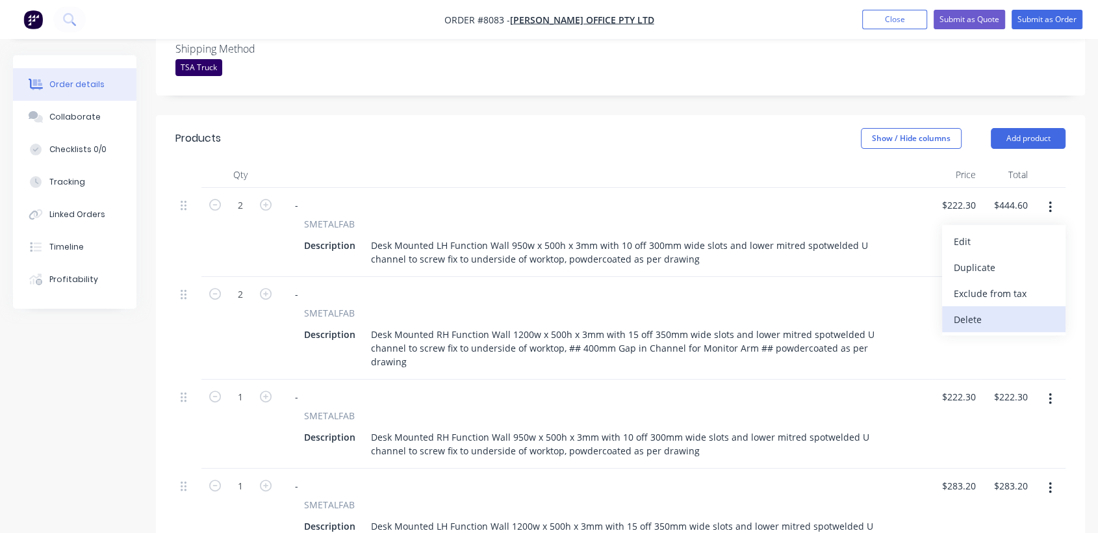
click at [987, 310] on div "Delete" at bounding box center [1004, 319] width 100 height 19
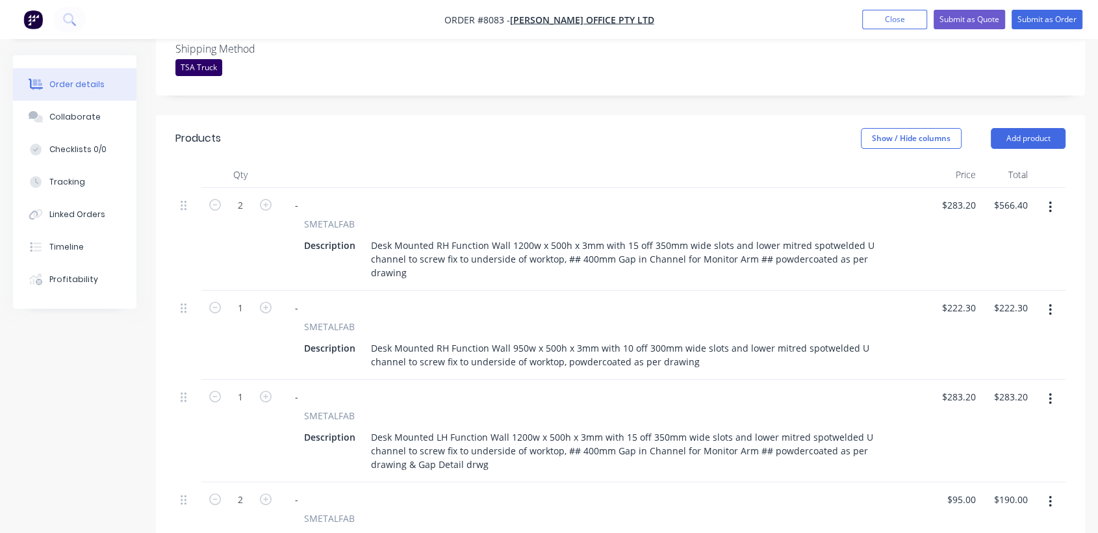
click at [1049, 200] on icon "button" at bounding box center [1050, 207] width 3 height 14
click at [983, 310] on div "Delete" at bounding box center [1004, 319] width 100 height 19
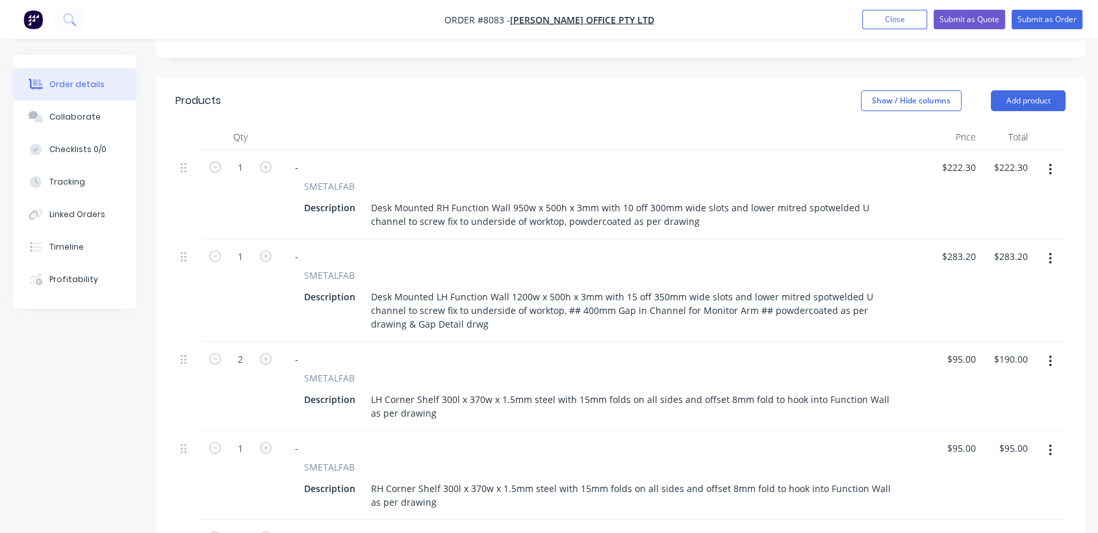
scroll to position [433, 0]
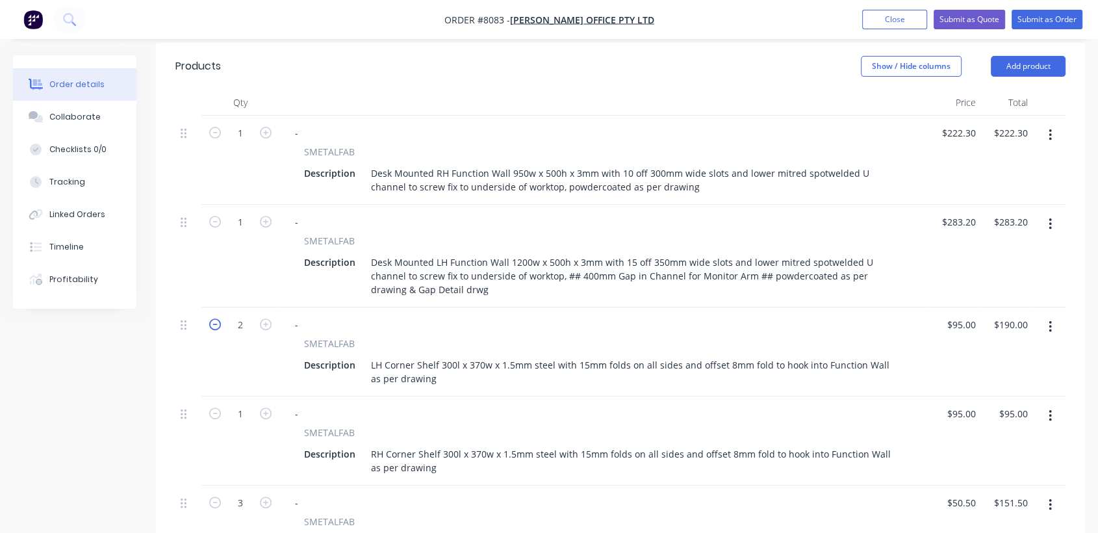
click at [212, 318] on icon "button" at bounding box center [215, 324] width 12 height 12
type input "1"
type input "$95.00"
click at [1045, 315] on button "button" at bounding box center [1050, 326] width 31 height 23
click at [972, 430] on div "Delete" at bounding box center [1004, 439] width 100 height 19
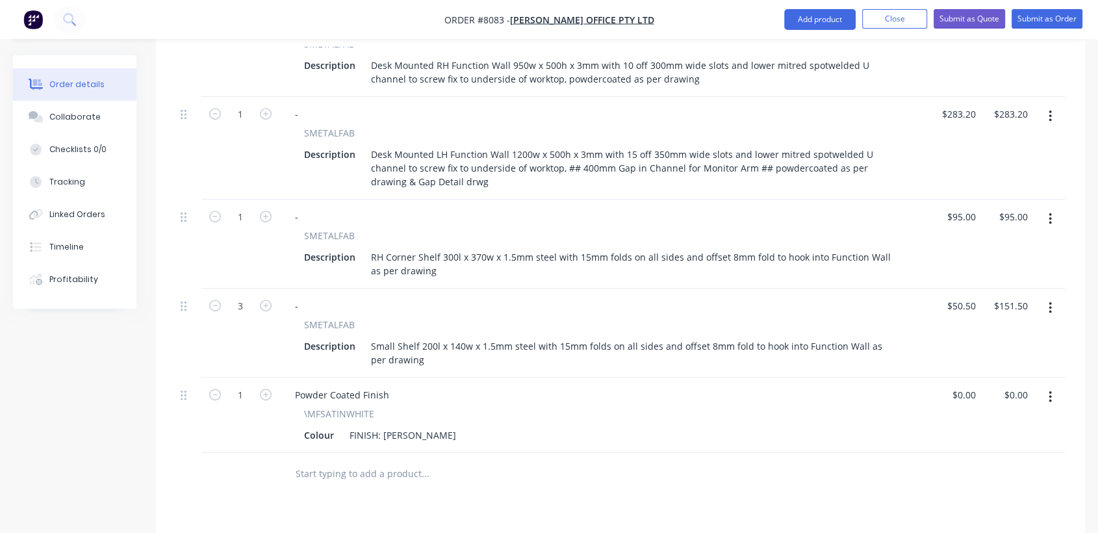
scroll to position [577, 0]
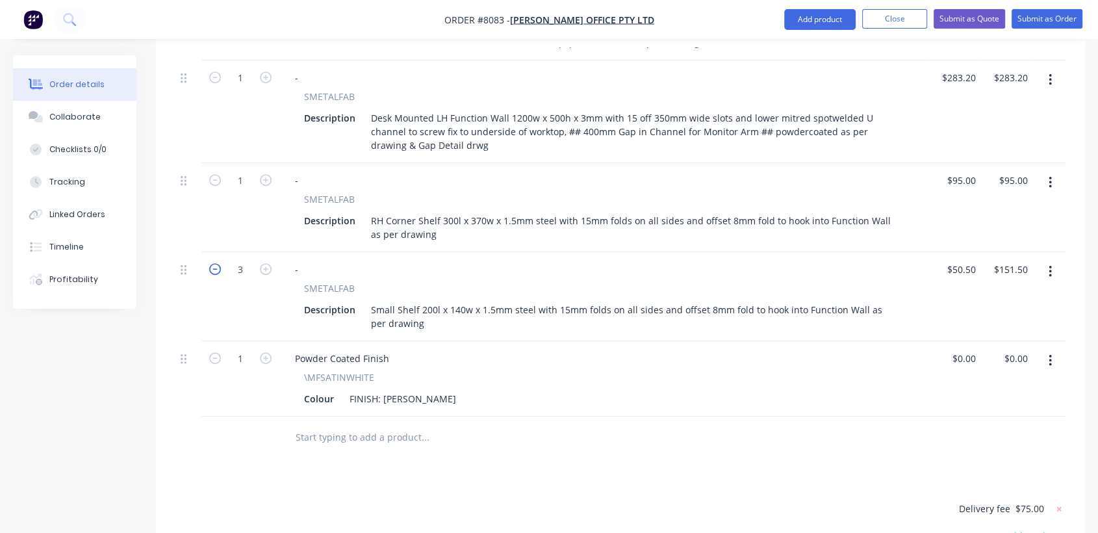
click at [211, 263] on icon "button" at bounding box center [215, 269] width 12 height 12
type input "2"
type input "$101.00"
click at [211, 263] on icon "button" at bounding box center [215, 269] width 12 height 12
type input "1"
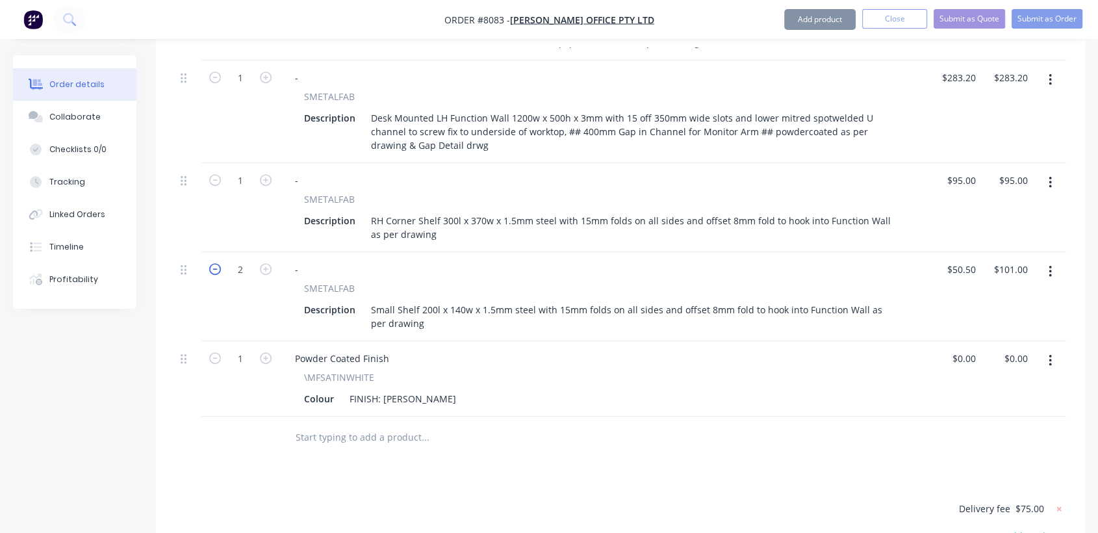
type input "$50.50"
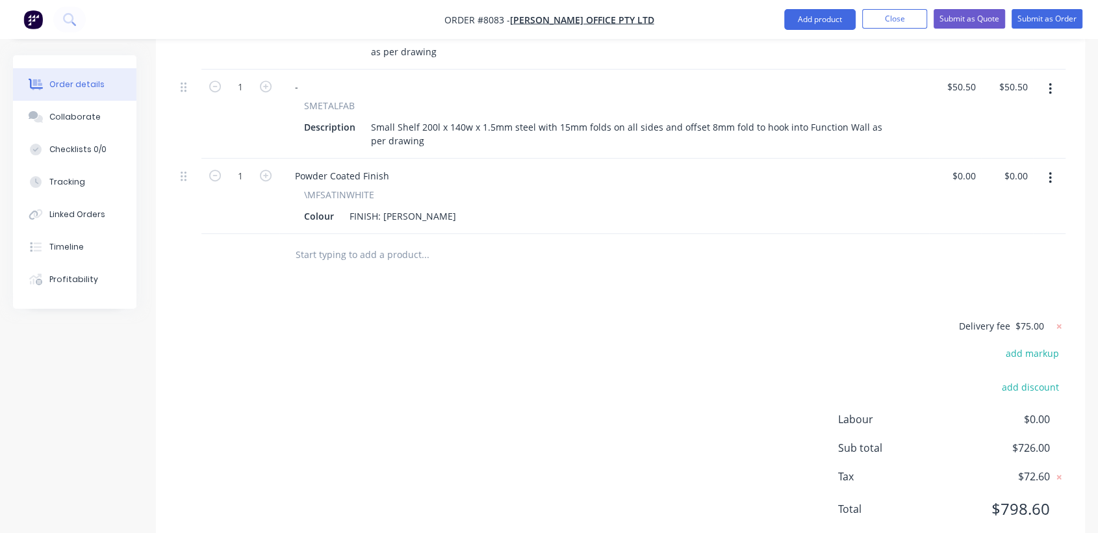
scroll to position [780, 0]
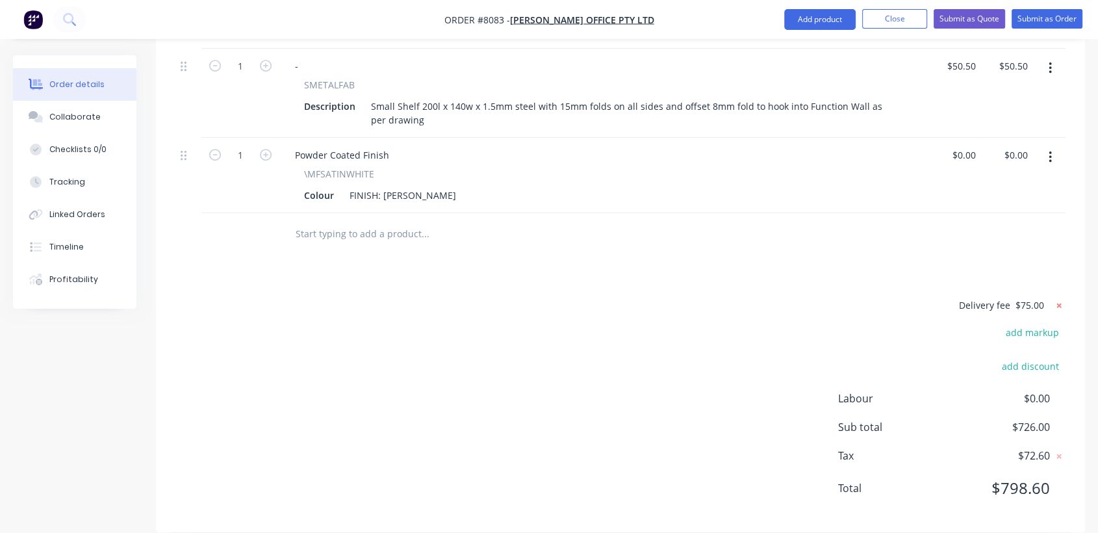
click at [1058, 303] on icon at bounding box center [1059, 305] width 5 height 5
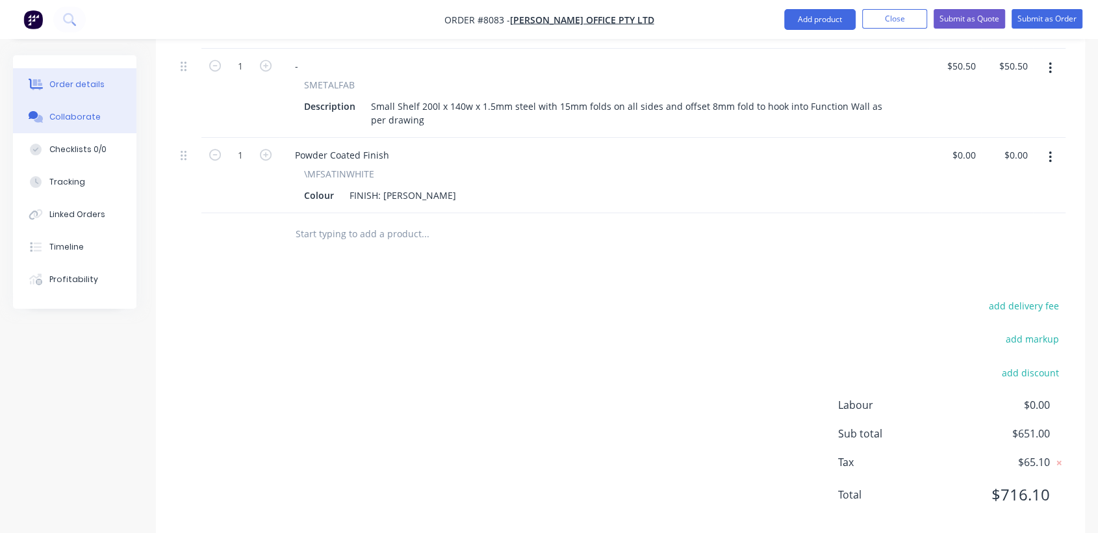
click at [95, 113] on div "Collaborate" at bounding box center [74, 117] width 51 height 12
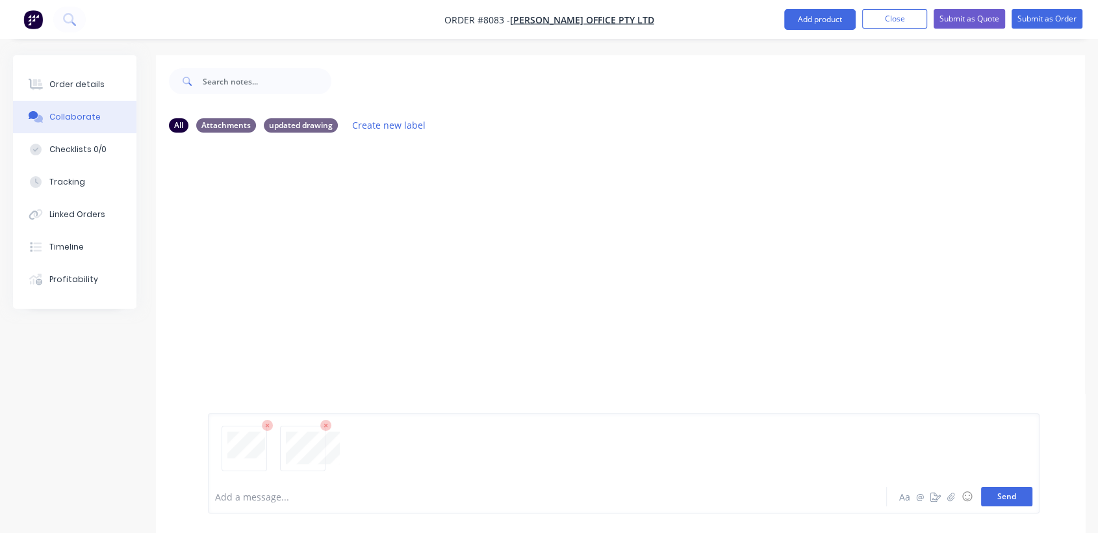
click at [1009, 499] on button "Send" at bounding box center [1006, 496] width 51 height 19
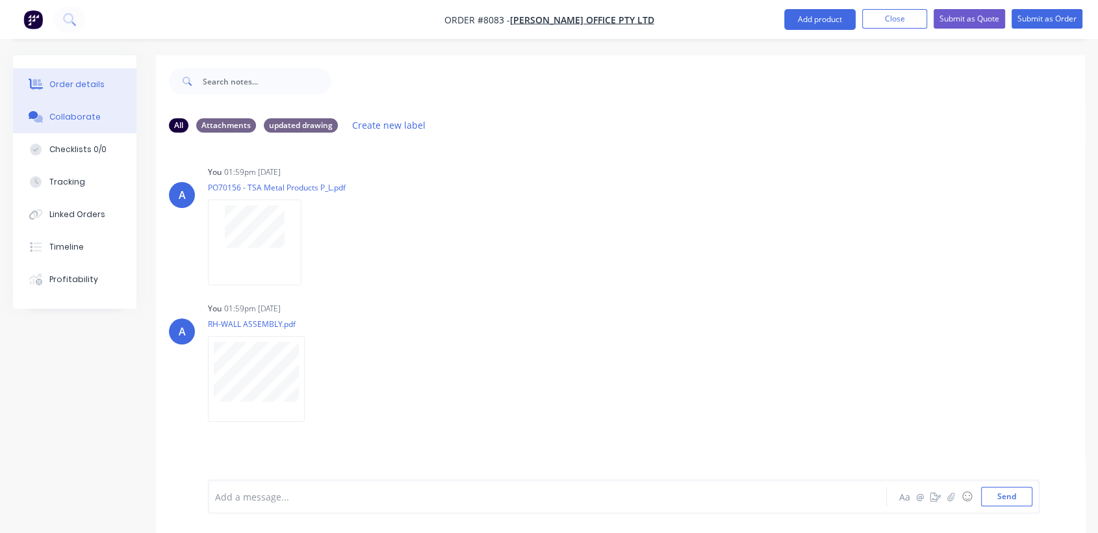
click at [75, 84] on div "Order details" at bounding box center [76, 85] width 55 height 12
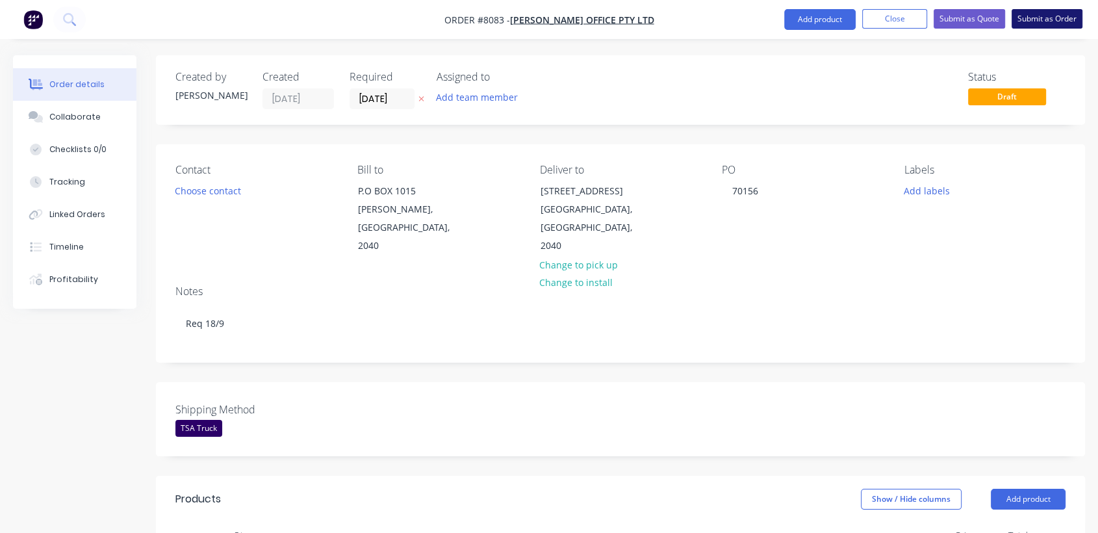
click at [1035, 16] on button "Submit as Order" at bounding box center [1047, 18] width 71 height 19
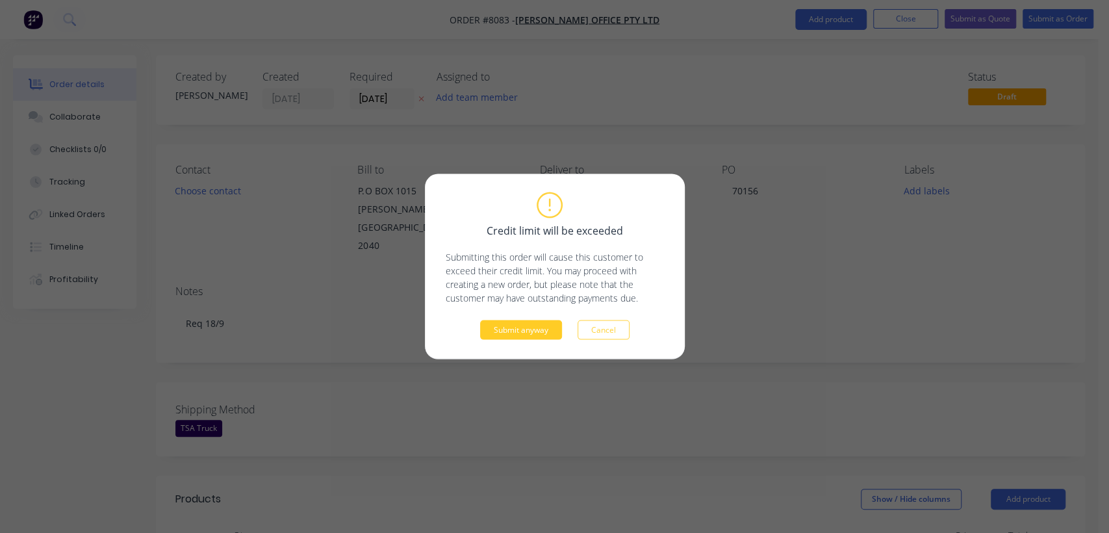
click at [511, 331] on button "Submit anyway" at bounding box center [521, 329] width 82 height 19
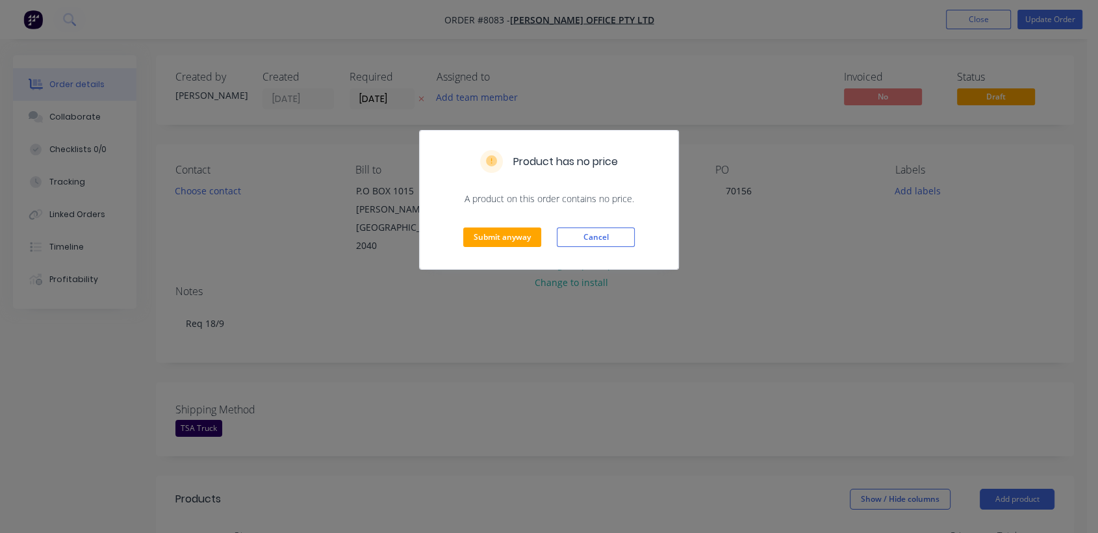
click at [500, 226] on div "Submit anyway Cancel" at bounding box center [549, 237] width 259 height 64
click at [509, 239] on button "Submit anyway" at bounding box center [502, 236] width 78 height 19
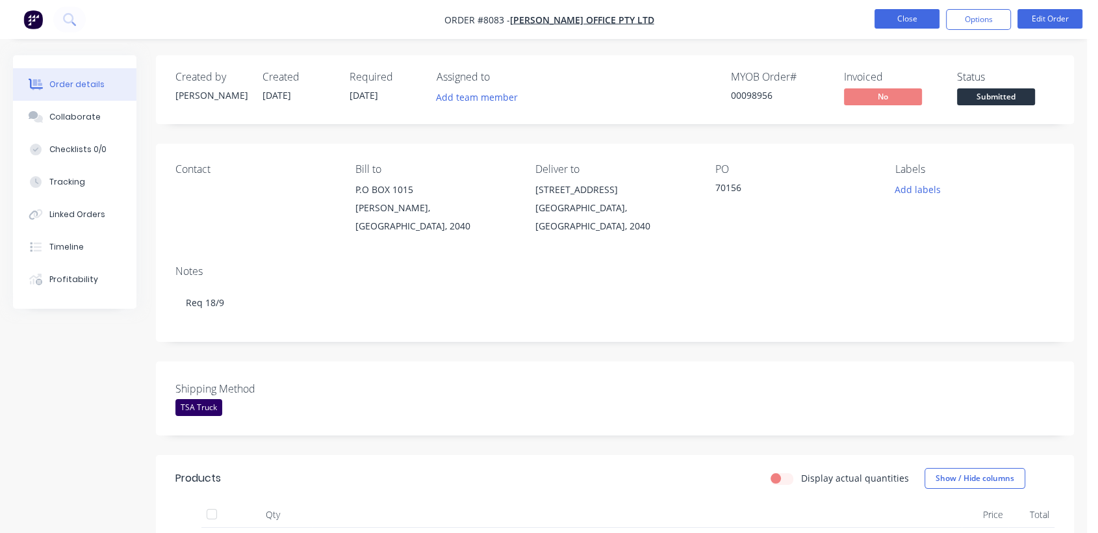
click at [899, 13] on button "Close" at bounding box center [907, 18] width 65 height 19
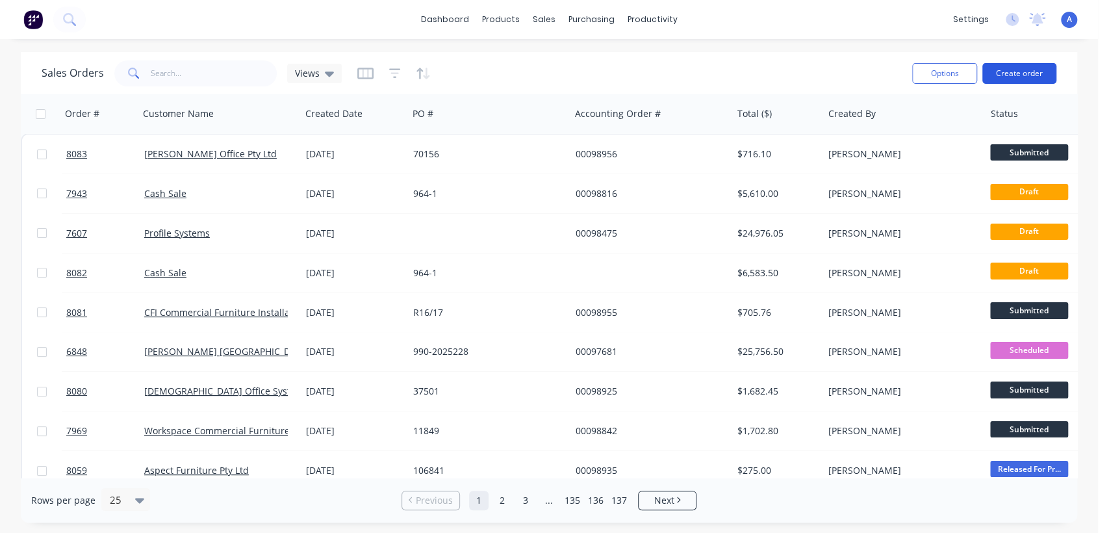
click at [1019, 66] on button "Create order" at bounding box center [1020, 73] width 74 height 21
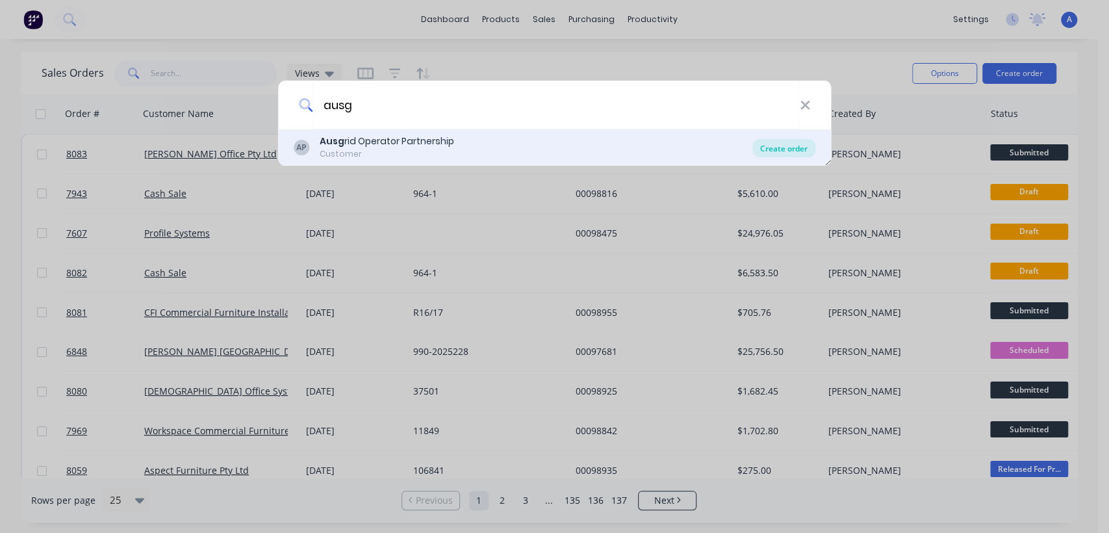
type input "ausg"
click at [766, 140] on div "Create order" at bounding box center [784, 148] width 63 height 18
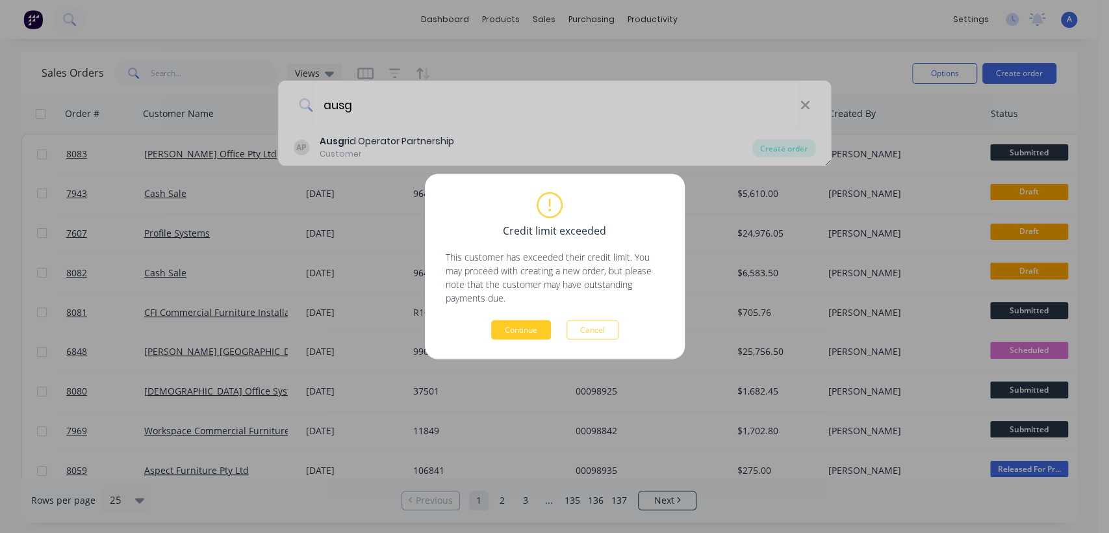
click at [519, 324] on button "Continue" at bounding box center [521, 329] width 60 height 19
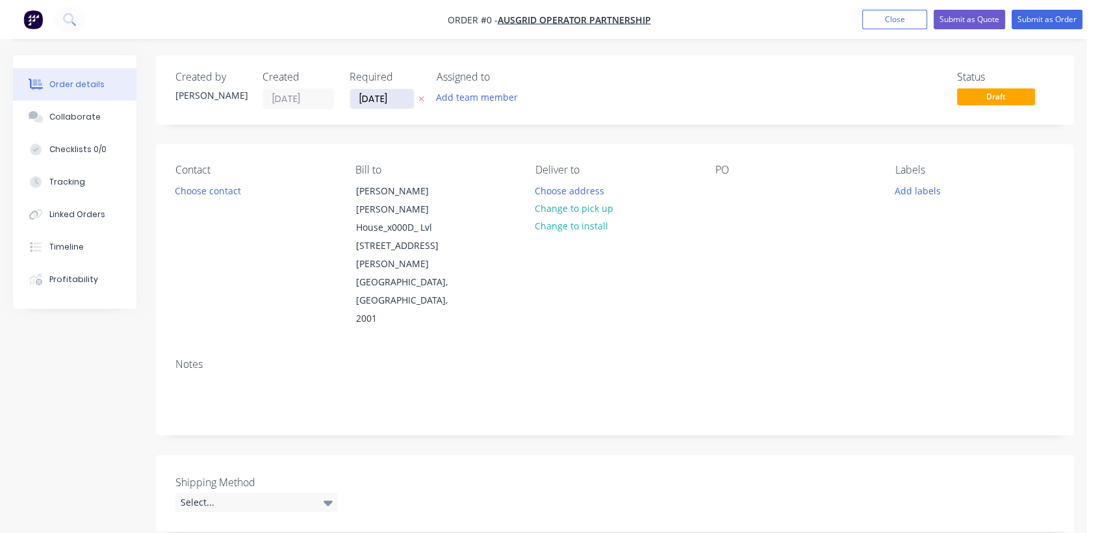
click at [400, 92] on input "[DATE]" at bounding box center [382, 98] width 64 height 19
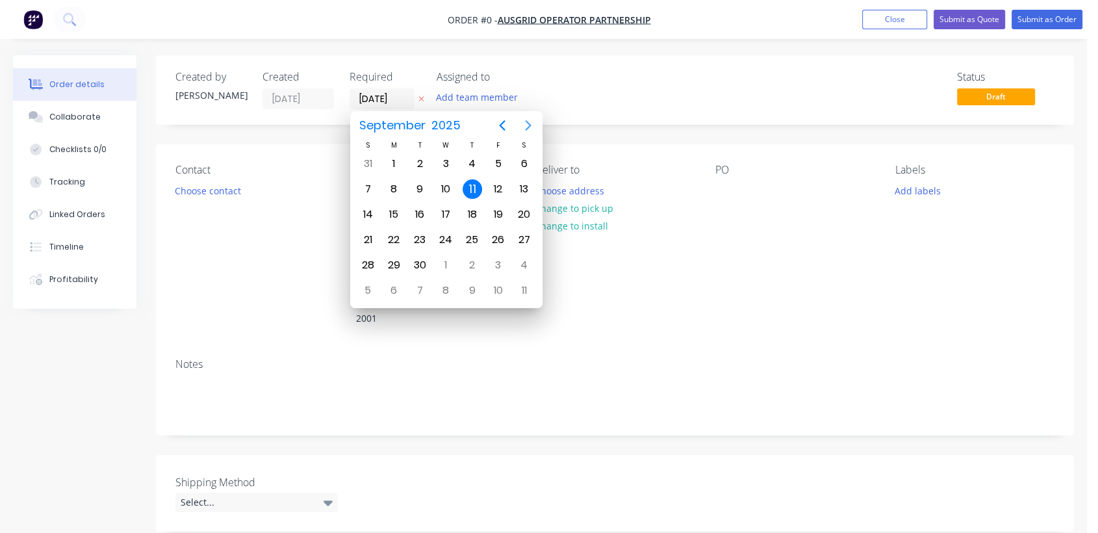
click at [522, 122] on icon "Next page" at bounding box center [529, 126] width 16 height 16
click at [444, 259] on div "31" at bounding box center [445, 264] width 19 height 19
type input "[DATE]"
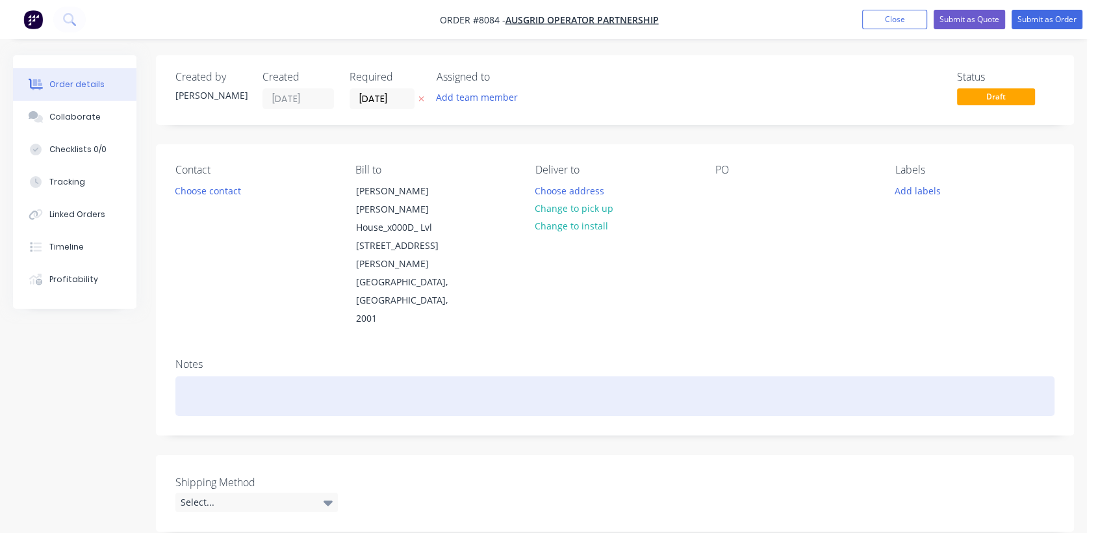
click at [210, 376] on div at bounding box center [614, 396] width 879 height 40
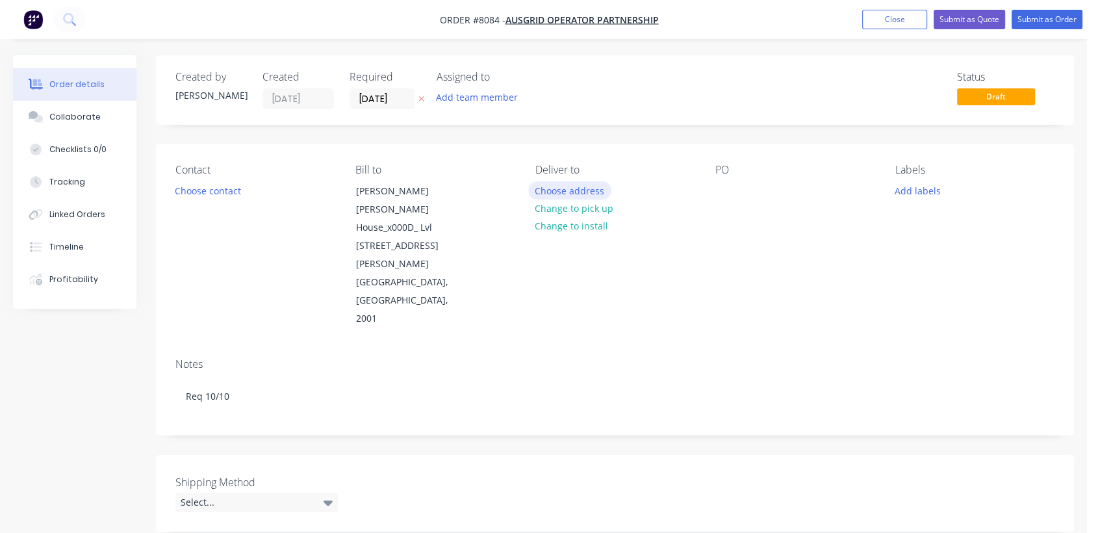
click at [593, 187] on button "Choose address" at bounding box center [569, 190] width 83 height 18
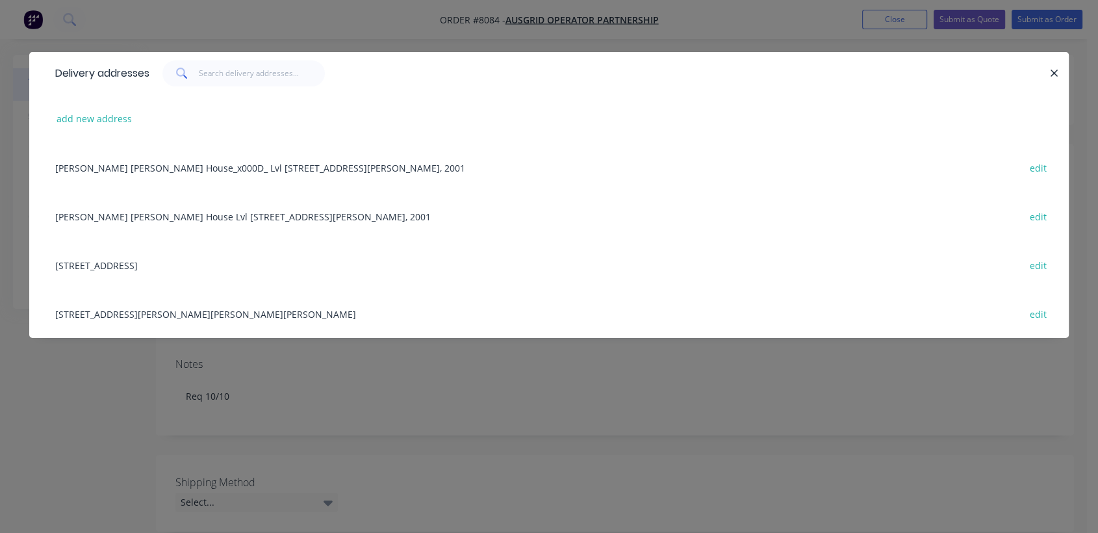
click at [159, 261] on div "[STREET_ADDRESS] edit" at bounding box center [549, 264] width 1001 height 49
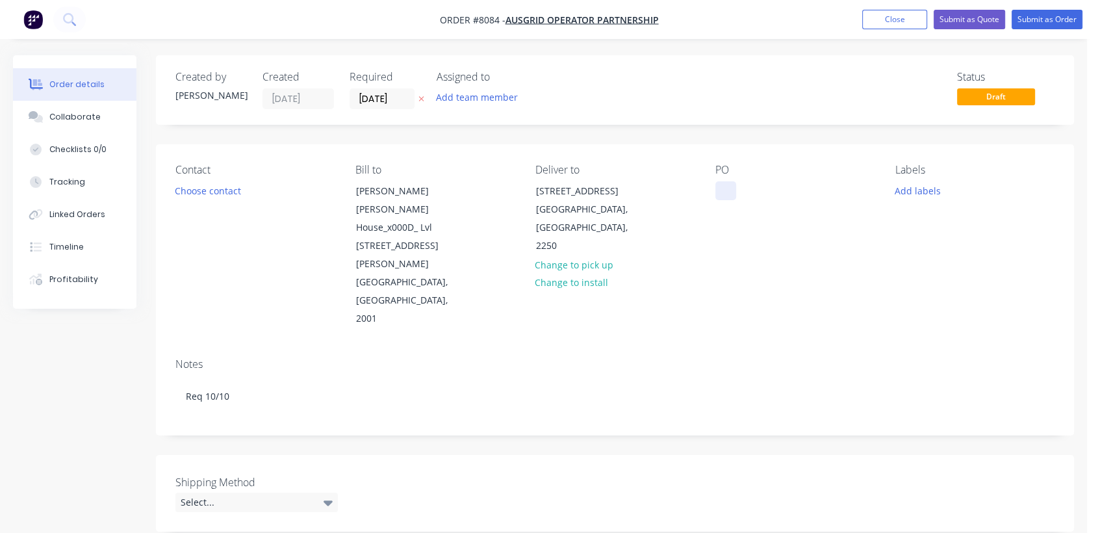
click at [731, 186] on div at bounding box center [725, 190] width 21 height 19
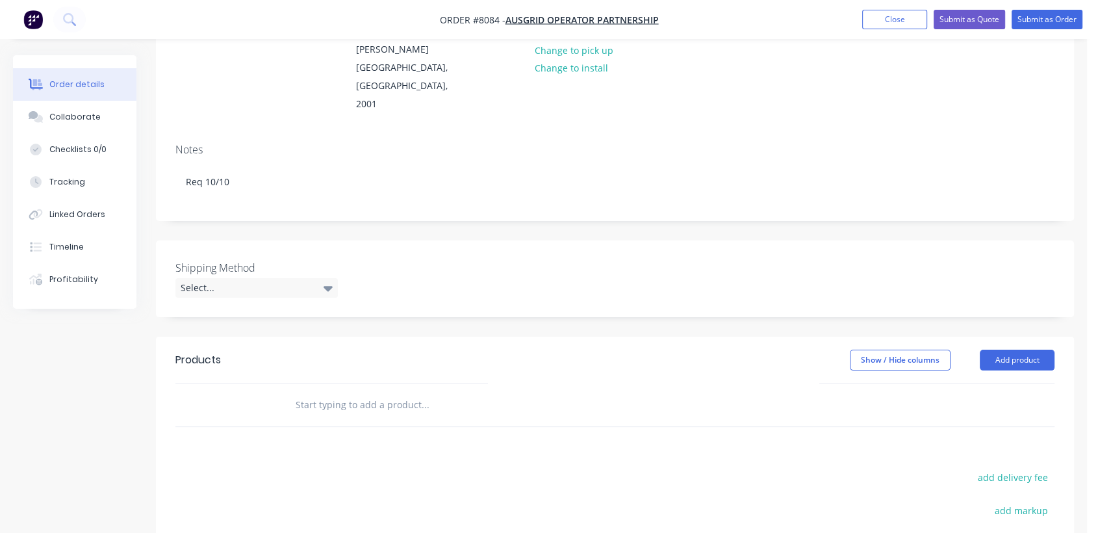
scroll to position [216, 0]
click at [238, 276] on div "Select..." at bounding box center [256, 285] width 162 height 19
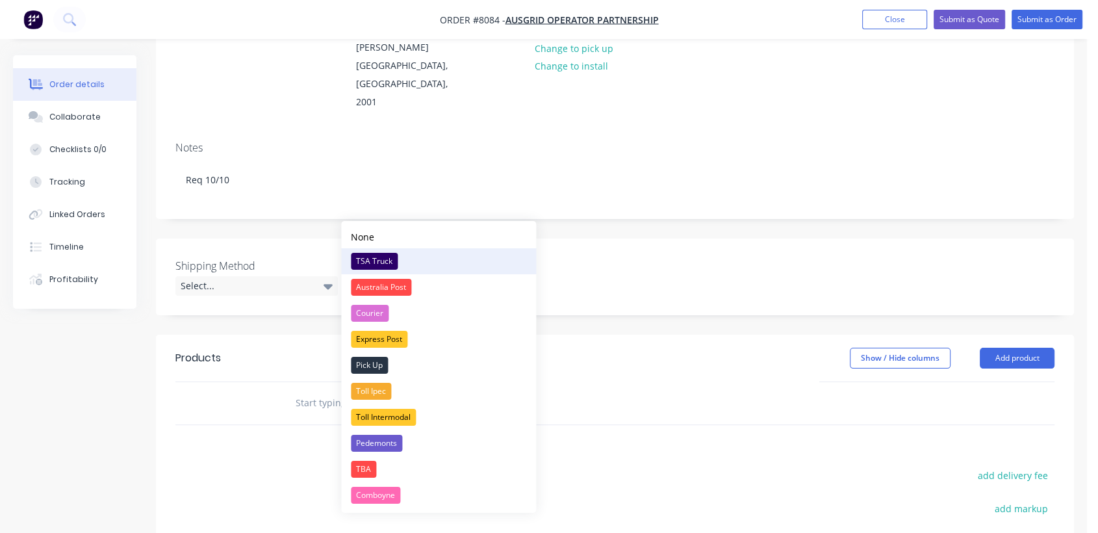
click at [375, 256] on div "TSA Truck" at bounding box center [374, 261] width 47 height 17
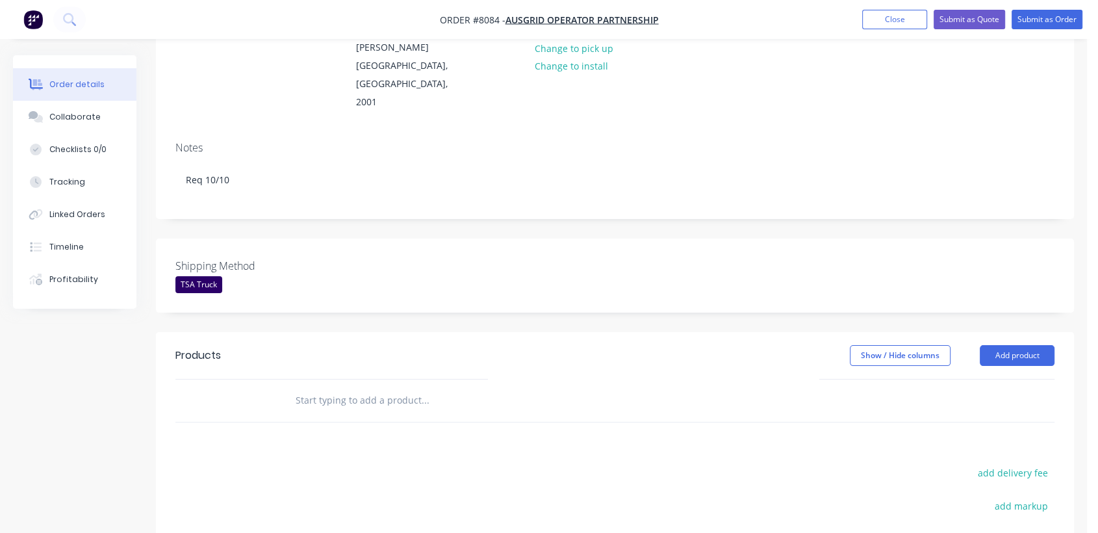
click at [353, 387] on input "text" at bounding box center [425, 400] width 260 height 26
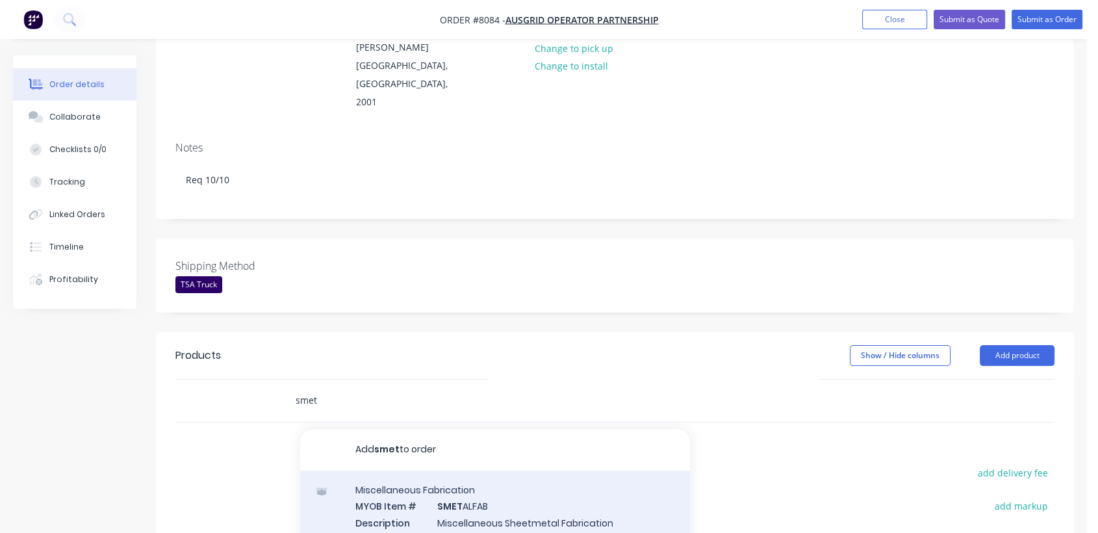
type input "smet"
click at [504, 470] on div "Miscellaneous Fabrication MYOB Item # SMET ALFAB Description Miscellaneous Shee…" at bounding box center [495, 514] width 390 height 88
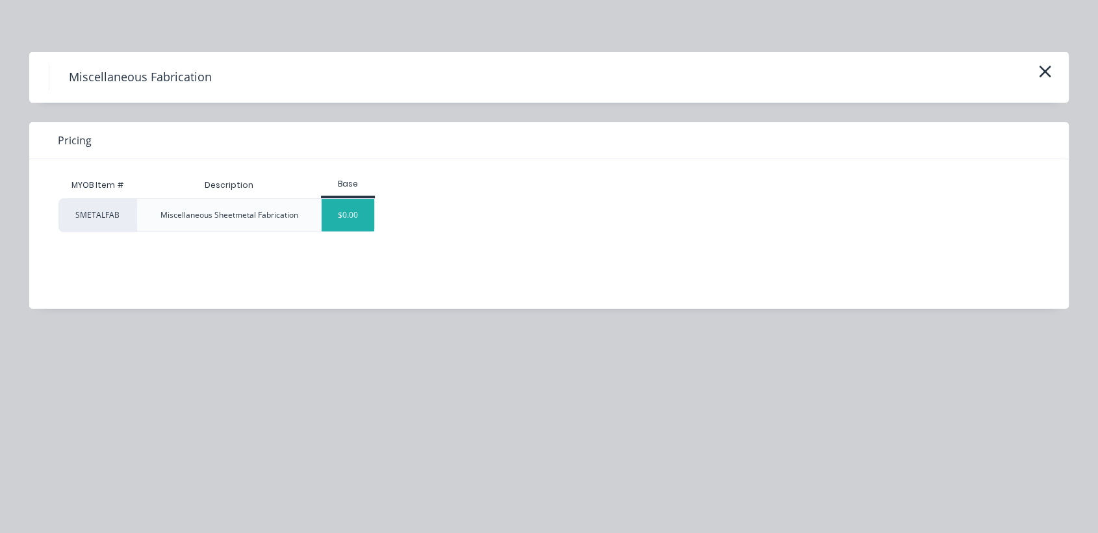
click at [342, 219] on div "$0.00" at bounding box center [348, 215] width 53 height 32
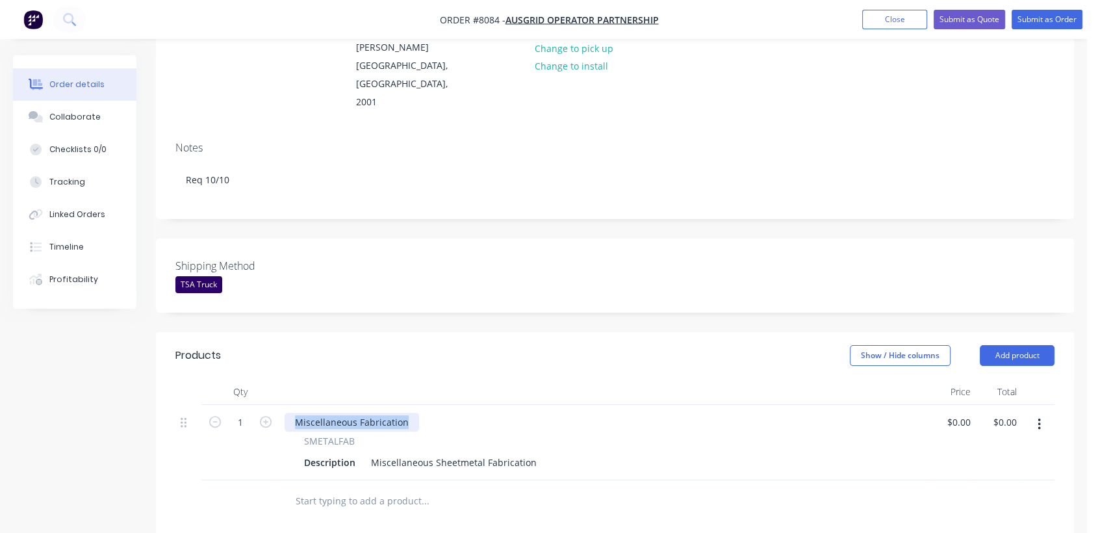
drag, startPoint x: 410, startPoint y: 362, endPoint x: 256, endPoint y: 343, distance: 155.2
click at [265, 379] on div "Qty Price Total 1 Miscellaneous Fabrication SMETALFAB Description Miscellaneous…" at bounding box center [614, 429] width 879 height 101
drag, startPoint x: 368, startPoint y: 406, endPoint x: 610, endPoint y: 412, distance: 241.2
click at [610, 453] on div "Description Miscellaneous Sheetmetal Fabrication" at bounding box center [602, 462] width 606 height 19
paste div
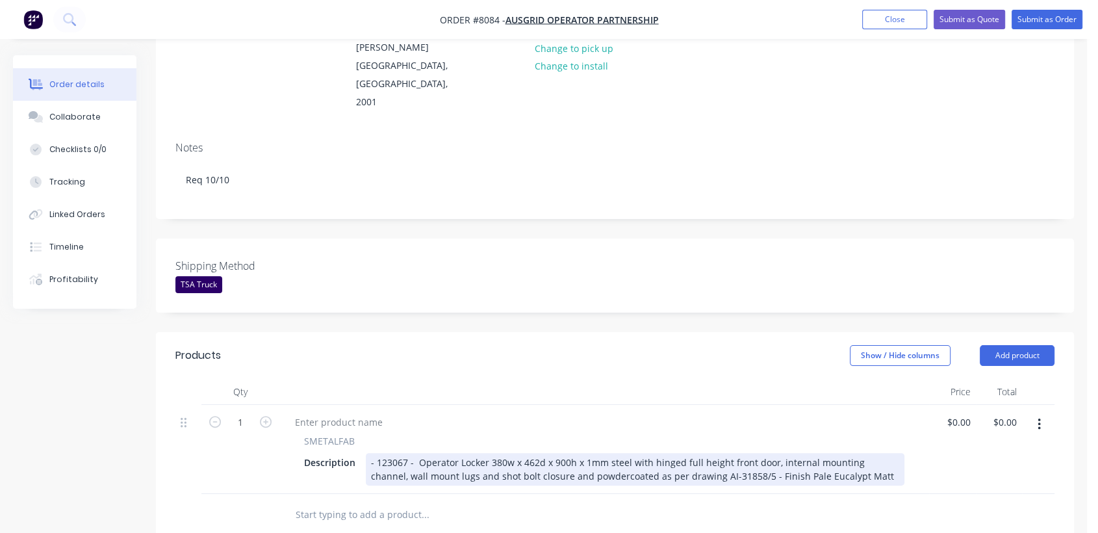
click at [380, 453] on div "- 123067 - Operator Locker 380w x 462d x 900h x 1mm steel with hinged full heig…" at bounding box center [635, 469] width 539 height 32
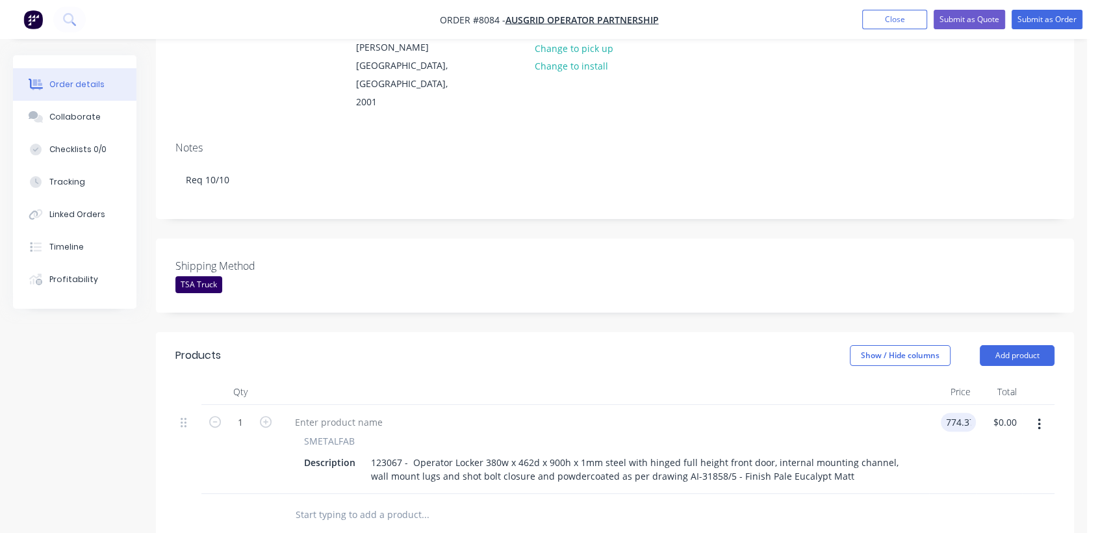
type input "$774.37"
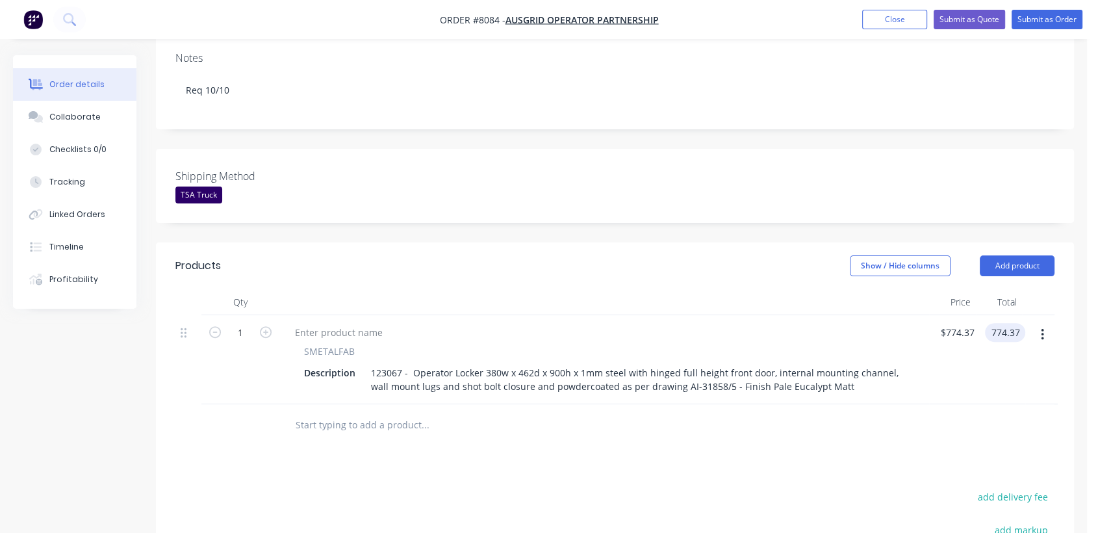
scroll to position [361, 0]
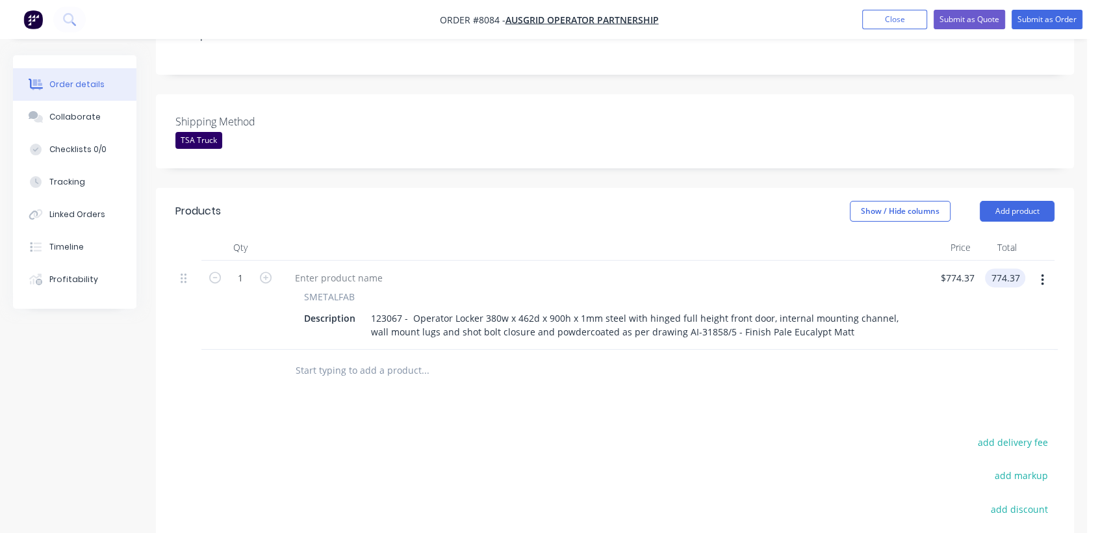
type input "$774.37"
click at [350, 357] on input "text" at bounding box center [425, 370] width 260 height 26
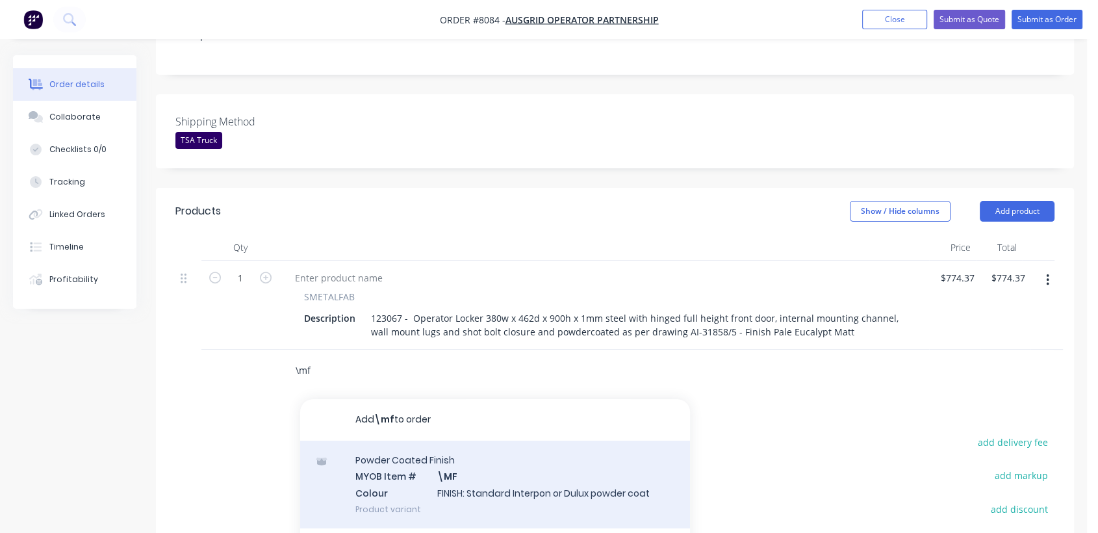
type input "\mf"
click at [480, 441] on div "Powder Coated Finish MYOB Item # \MF Colour FINISH: Standard Interpon or Dulux …" at bounding box center [495, 485] width 390 height 88
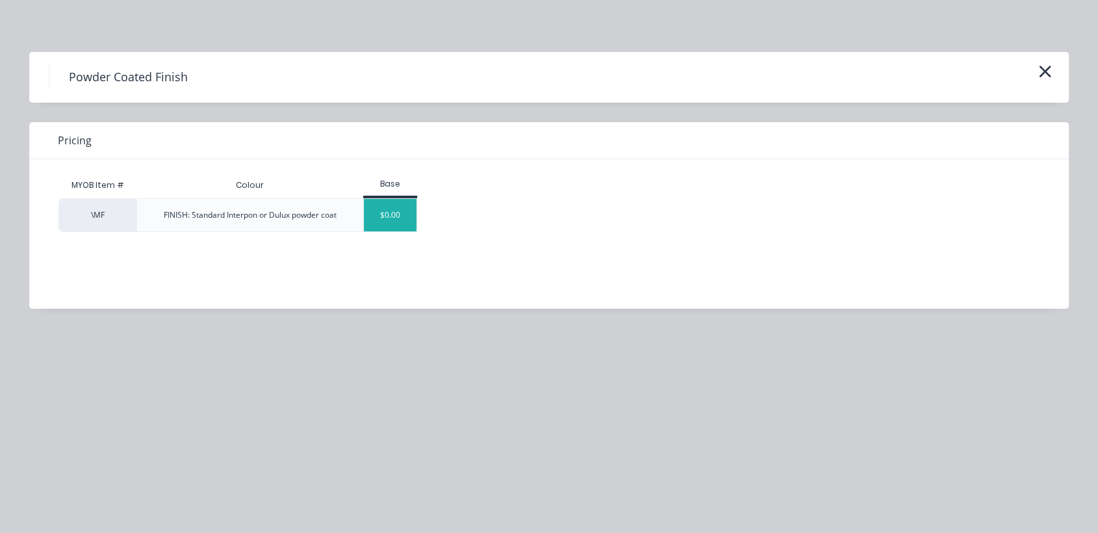
click at [394, 215] on div "$0.00" at bounding box center [390, 215] width 53 height 32
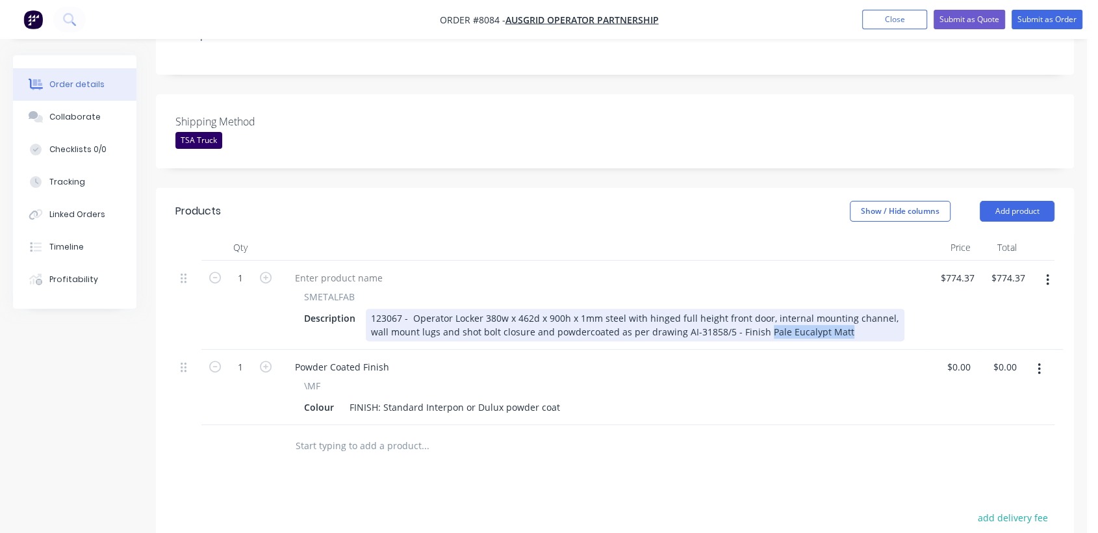
drag, startPoint x: 842, startPoint y: 275, endPoint x: 760, endPoint y: 274, distance: 82.5
click at [760, 309] on div "123067 - Operator Locker 380w x 462d x 900h x 1mm steel with hinged full height…" at bounding box center [635, 325] width 539 height 32
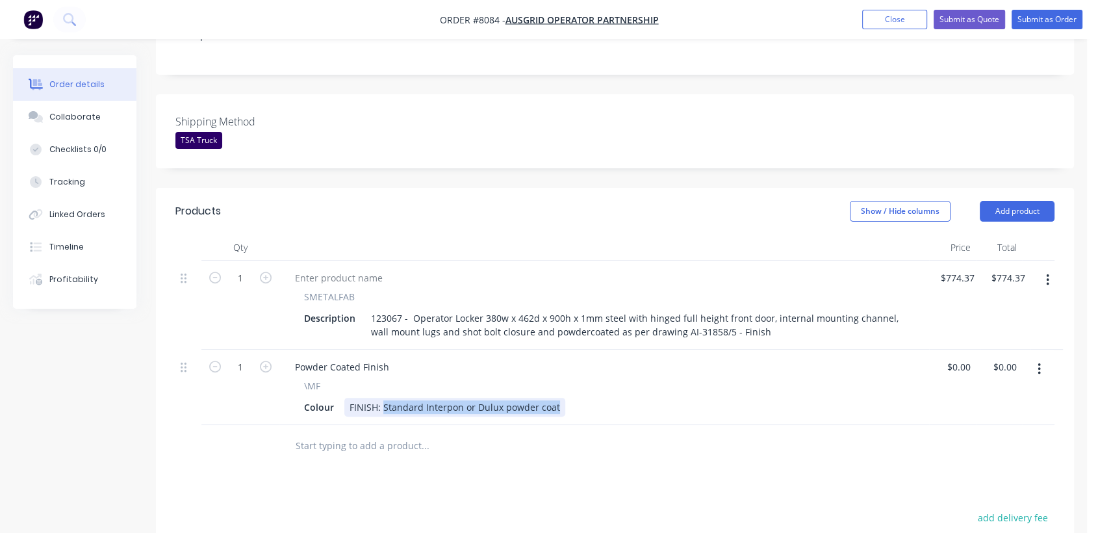
drag, startPoint x: 381, startPoint y: 350, endPoint x: 611, endPoint y: 370, distance: 230.2
click at [611, 370] on div "Qty Price Total 1 SMETALFAB Description 123067 - Operator Locker 380w x 462d x …" at bounding box center [615, 351] width 918 height 233
paste div
type input "$0.00"
click at [370, 433] on input "text" at bounding box center [425, 446] width 260 height 26
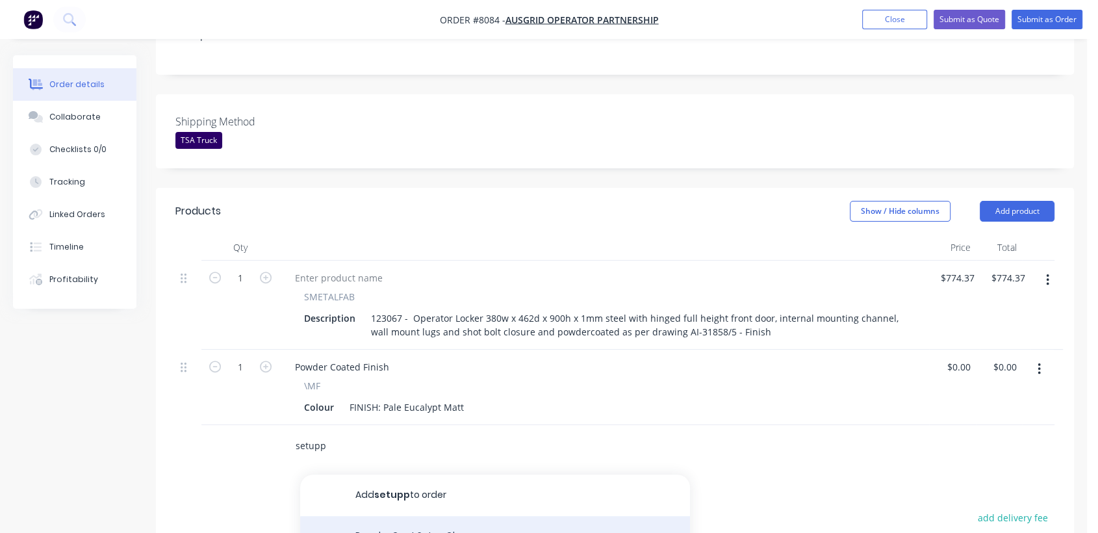
type input "setupp"
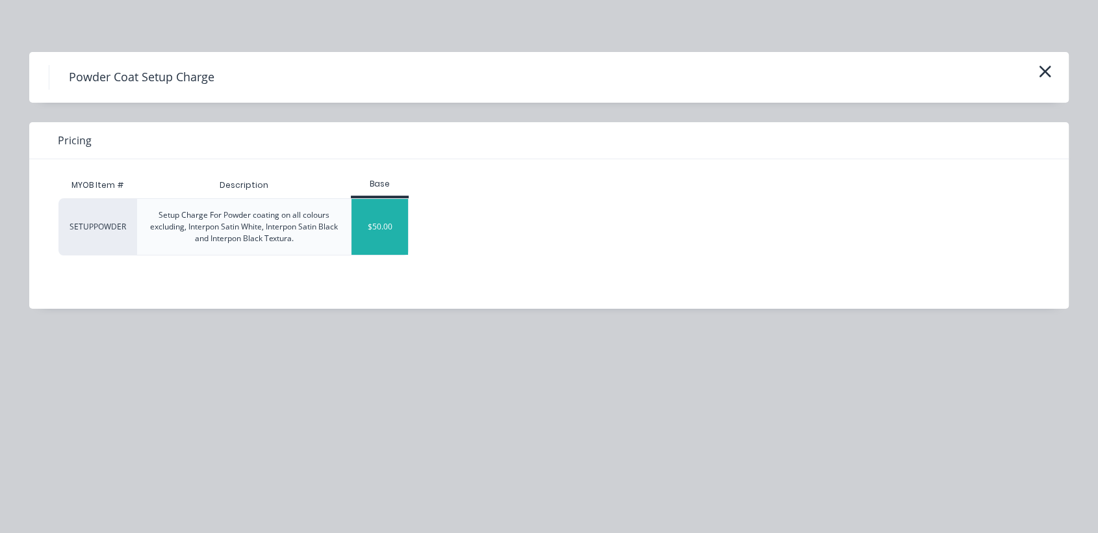
click at [376, 228] on div "$50.00" at bounding box center [380, 227] width 57 height 56
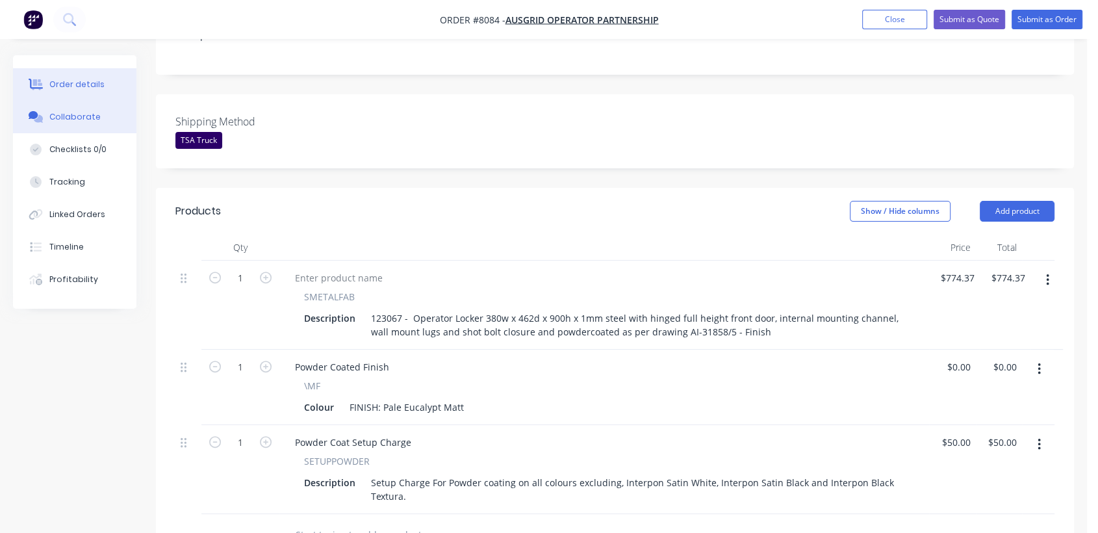
click at [77, 114] on div "Collaborate" at bounding box center [74, 117] width 51 height 12
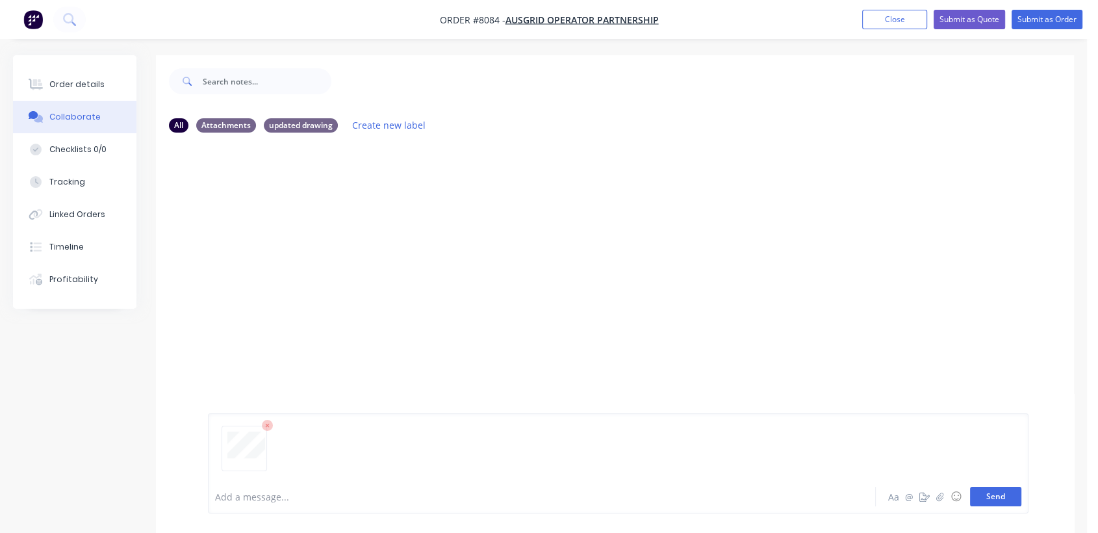
click at [990, 491] on button "Send" at bounding box center [995, 496] width 51 height 19
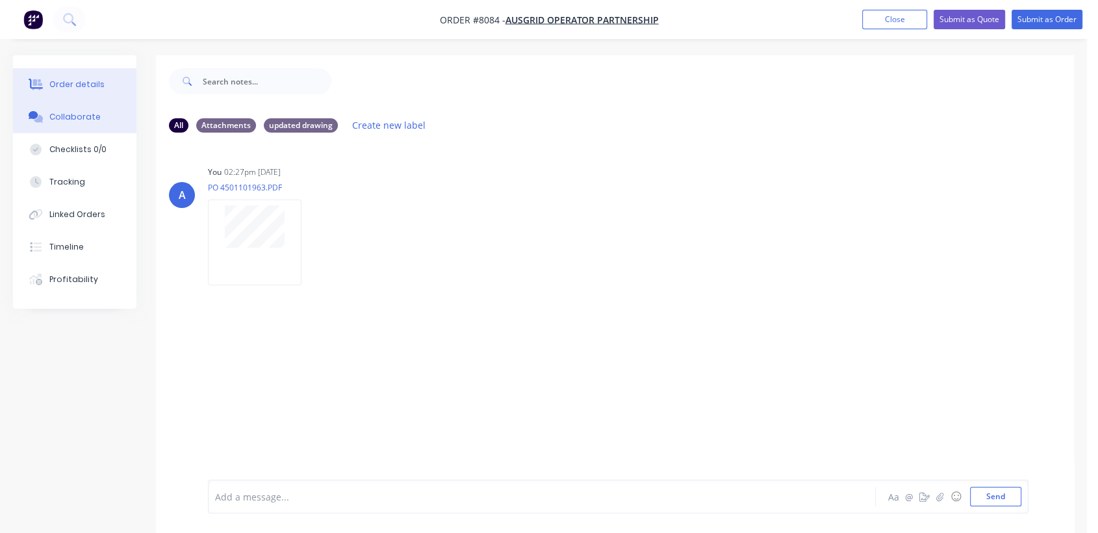
click at [94, 79] on div "Order details" at bounding box center [76, 85] width 55 height 12
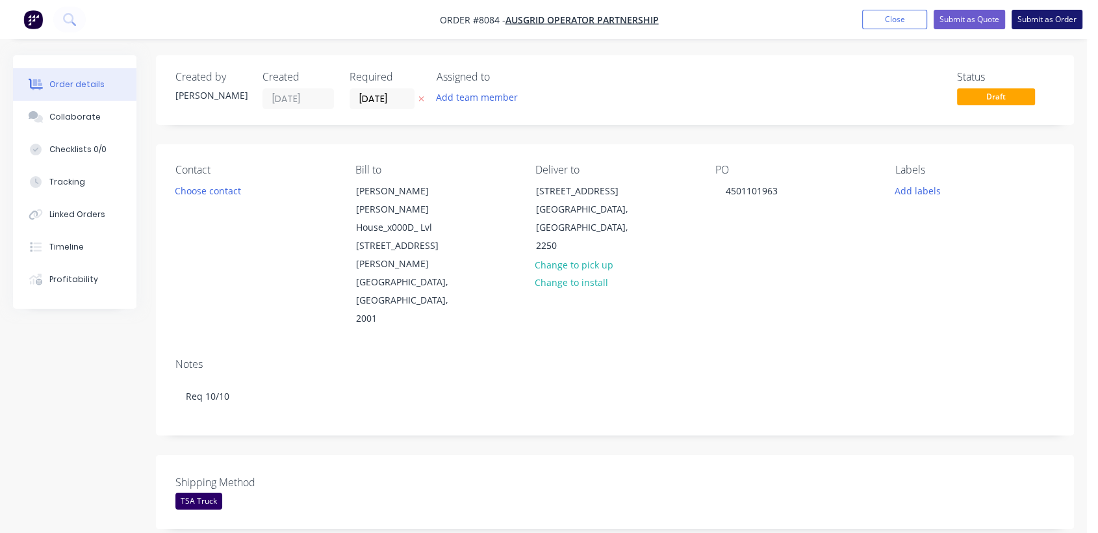
click at [1020, 16] on button "Submit as Order" at bounding box center [1047, 19] width 71 height 19
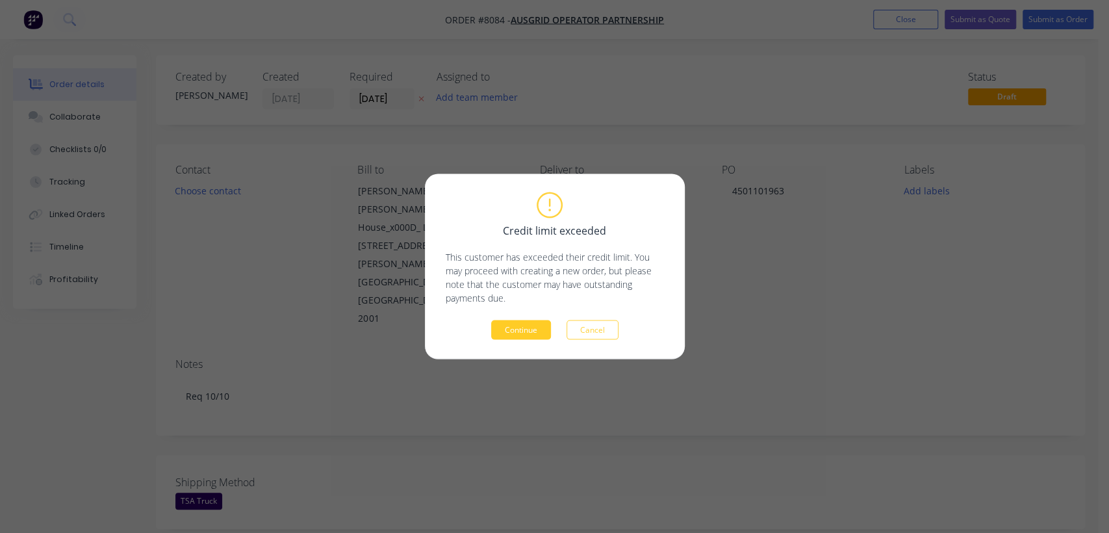
click at [509, 325] on button "Continue" at bounding box center [521, 329] width 60 height 19
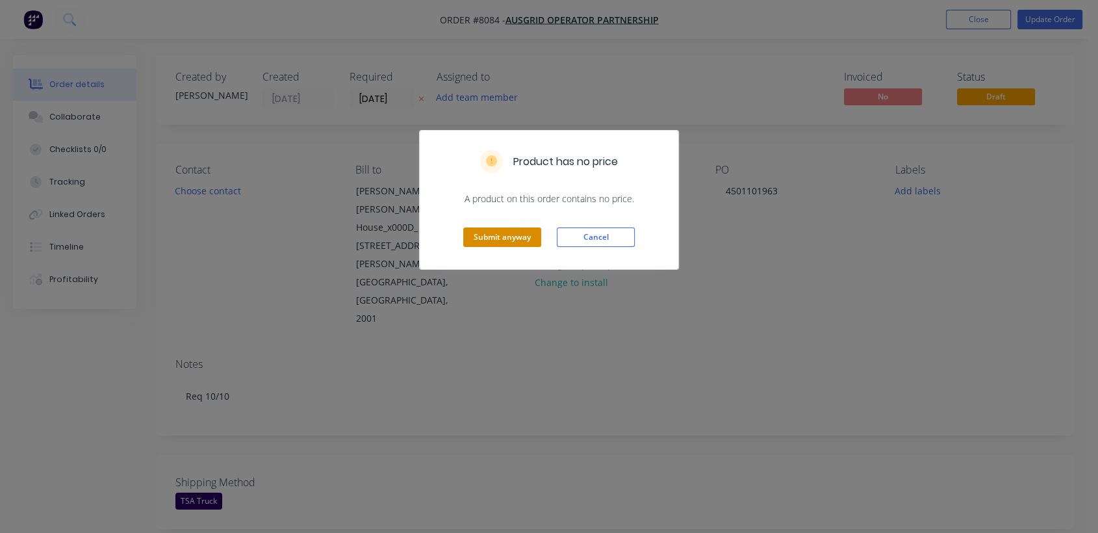
click at [498, 236] on button "Submit anyway" at bounding box center [502, 236] width 78 height 19
